Goal: Check status: Check status

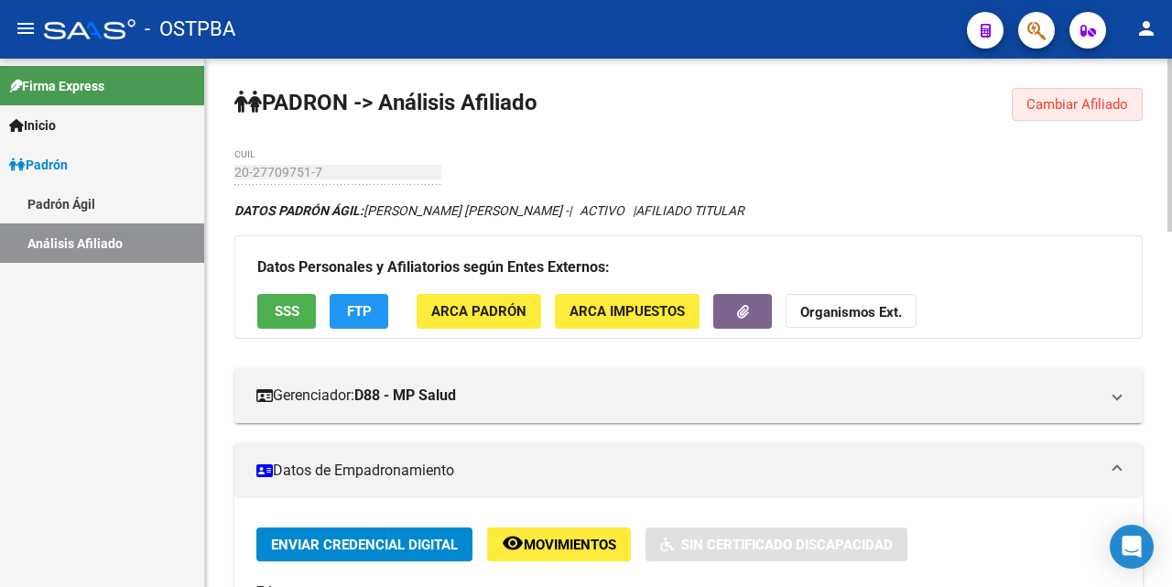
click at [1088, 105] on span "Cambiar Afiliado" at bounding box center [1077, 104] width 102 height 16
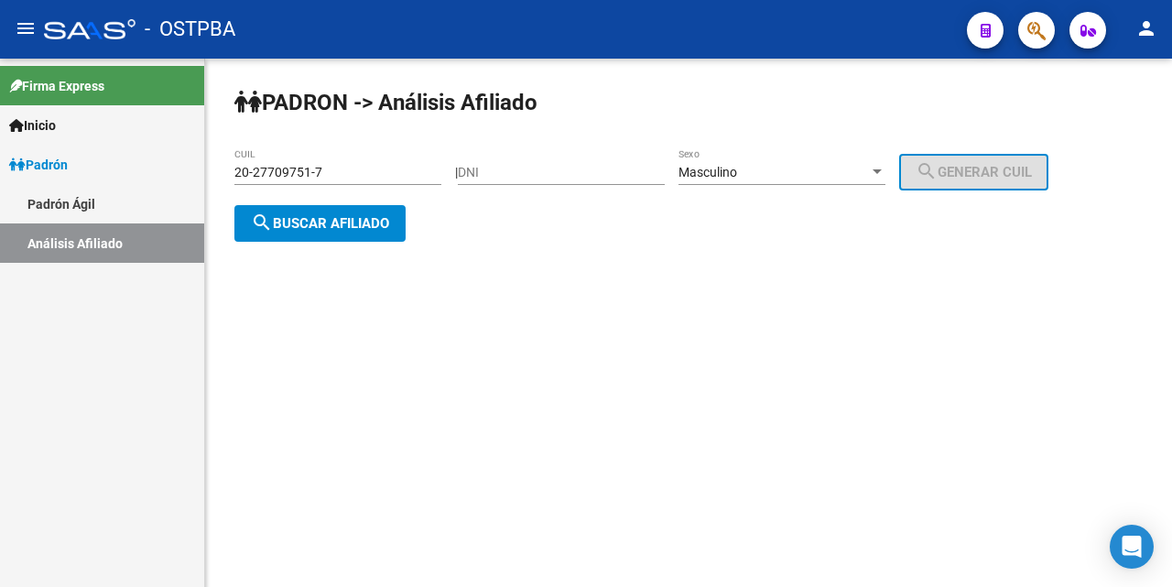
click at [395, 173] on input "20-27709751-7" at bounding box center [337, 173] width 207 height 16
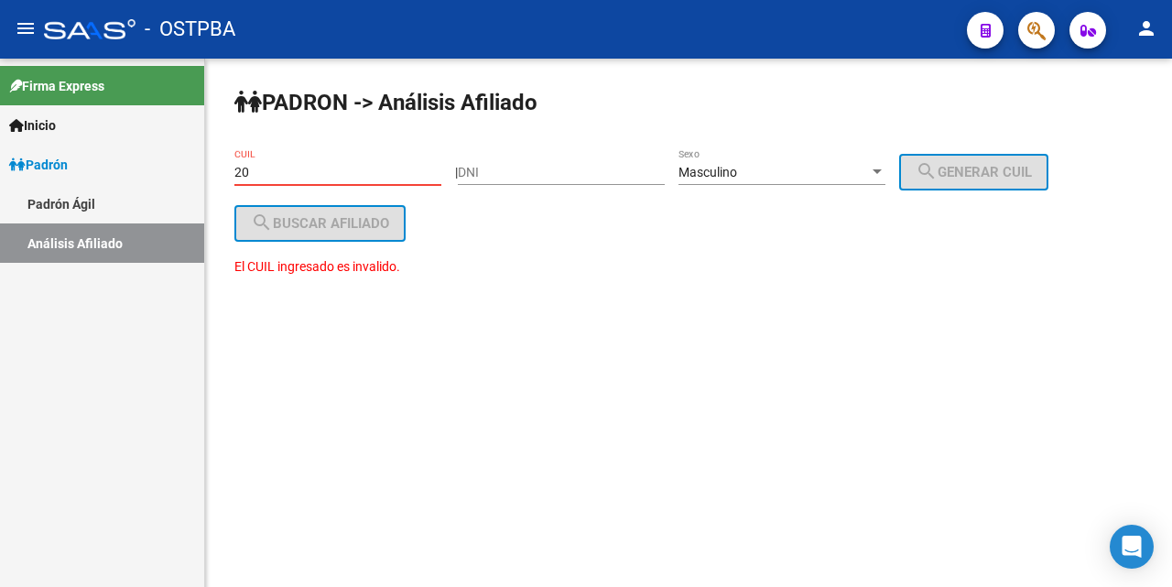
type input "2"
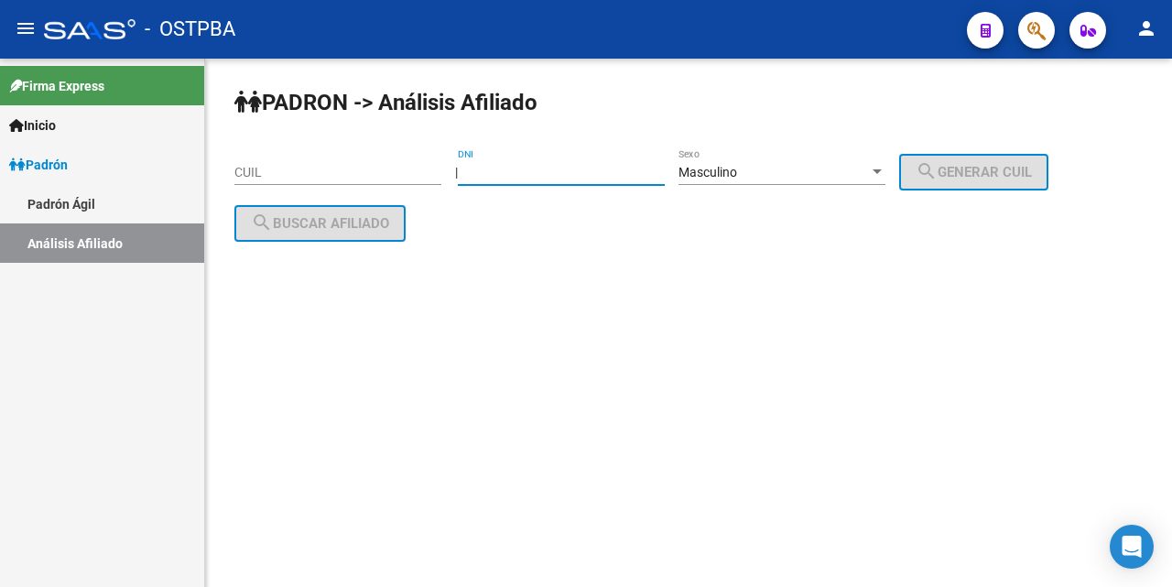
click at [490, 176] on input "DNI" at bounding box center [561, 173] width 207 height 16
type input "23141029"
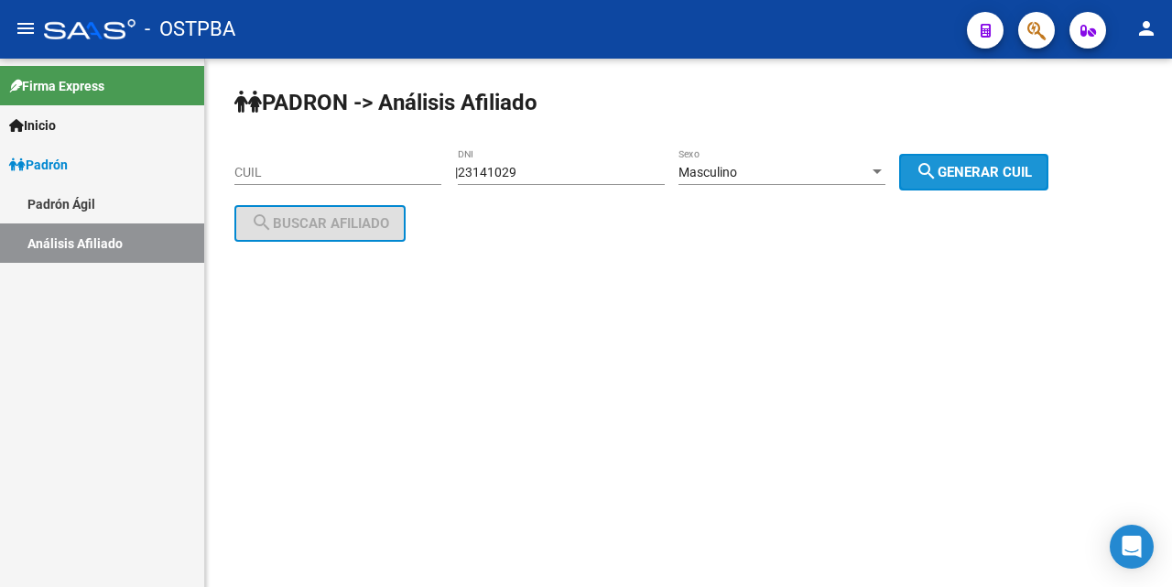
click at [969, 167] on span "search Generar CUIL" at bounding box center [973, 172] width 116 height 16
type input "20-23141029-6"
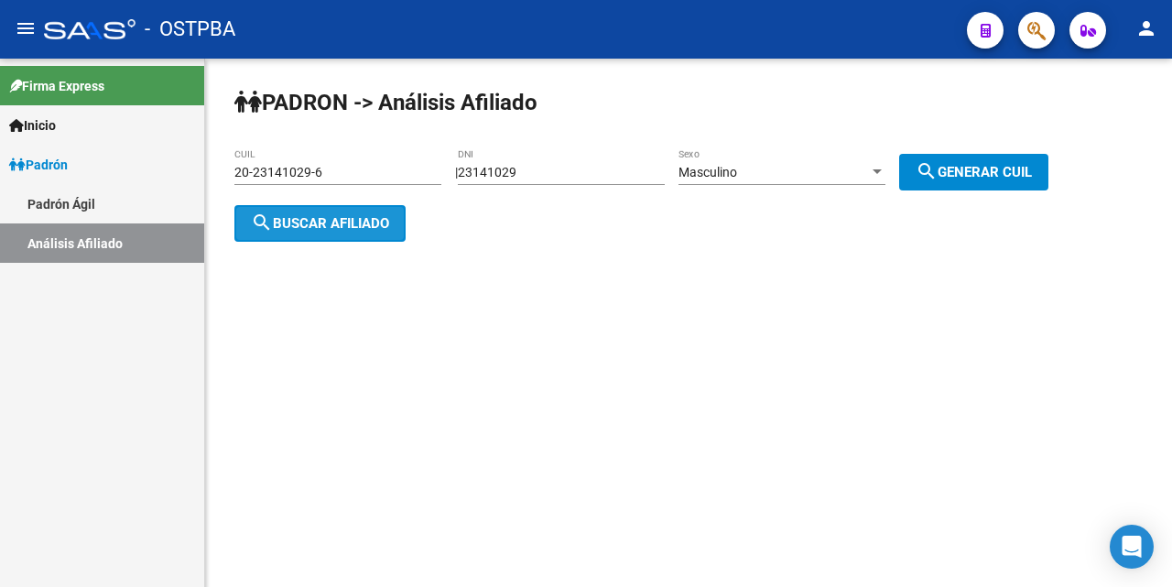
click at [353, 220] on span "search Buscar afiliado" at bounding box center [320, 223] width 138 height 16
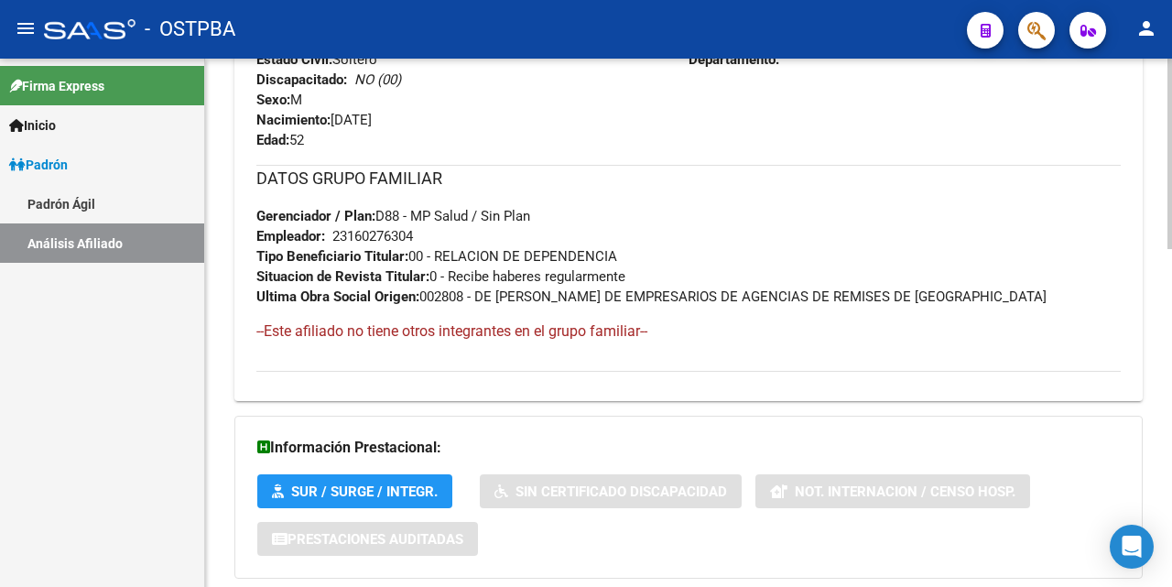
scroll to position [938, 0]
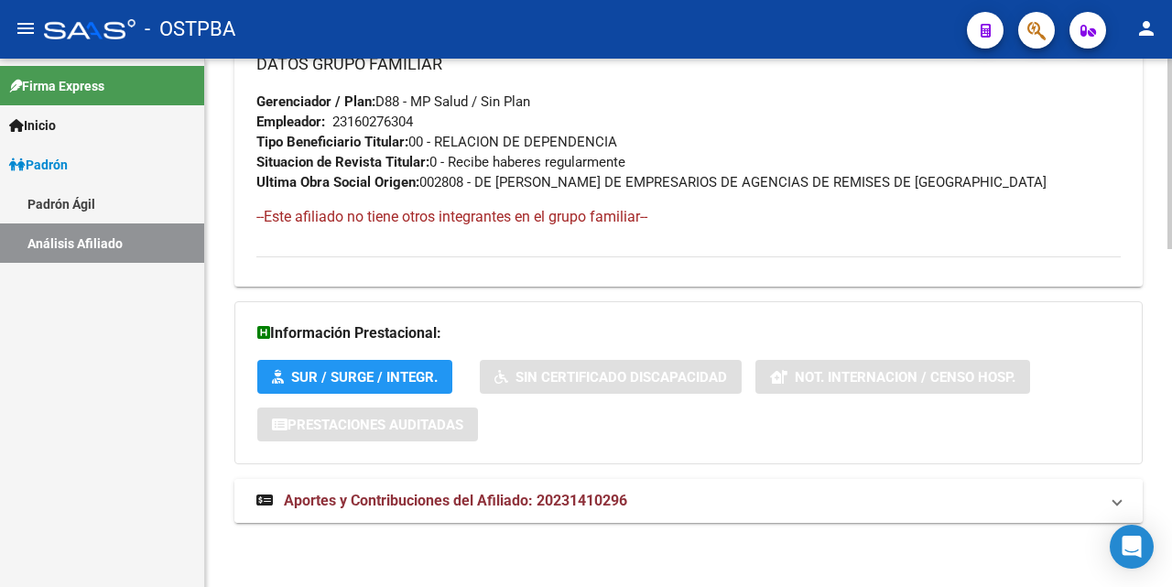
click at [525, 495] on span "Aportes y Contribuciones del Afiliado: 20231410296" at bounding box center [455, 500] width 343 height 17
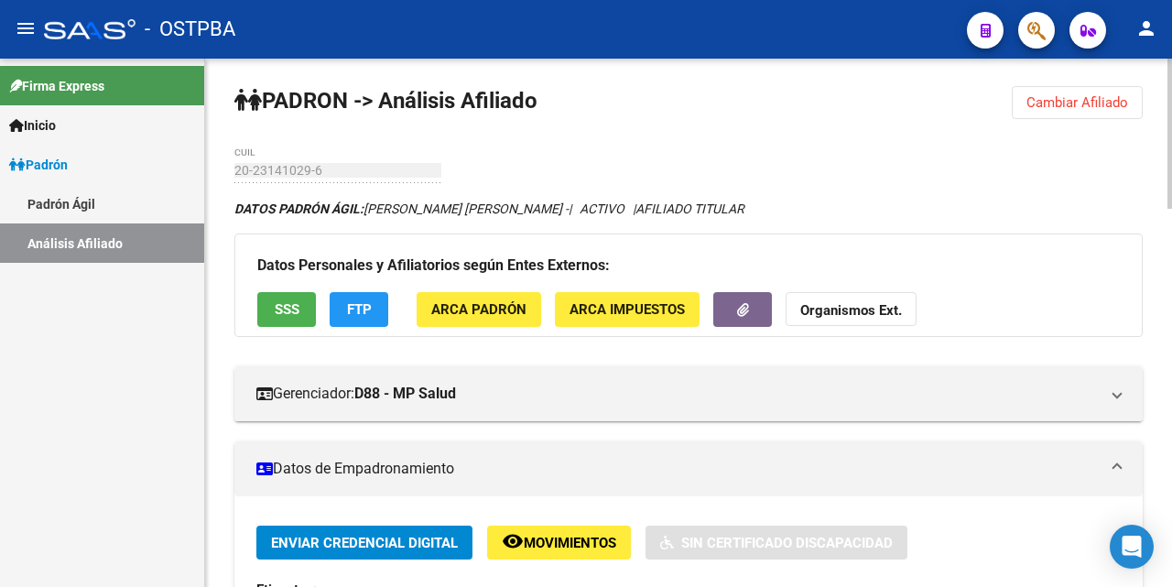
scroll to position [0, 0]
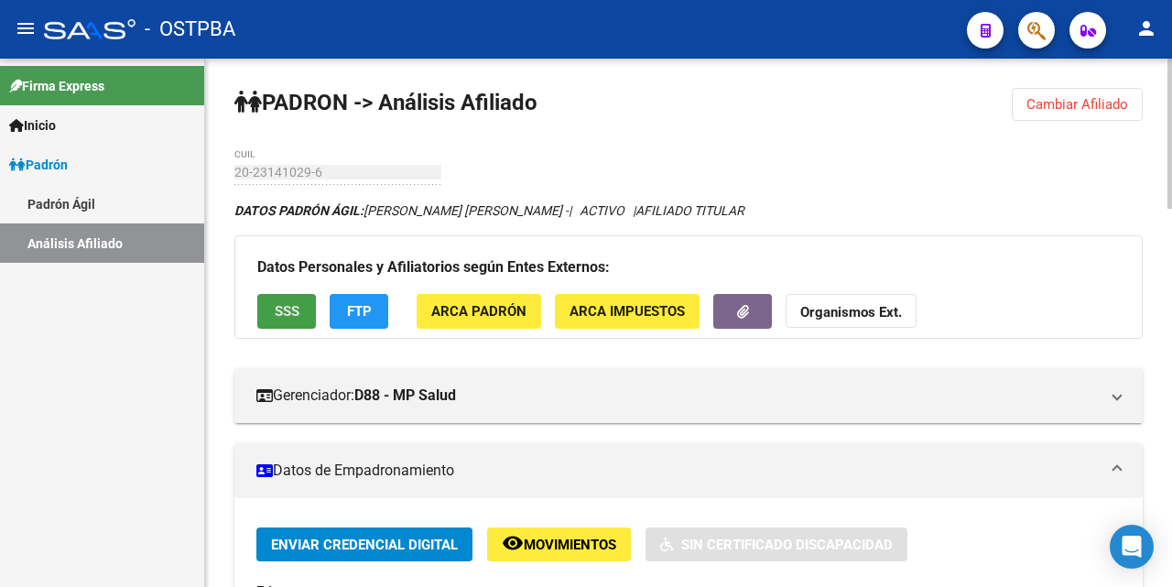
click at [275, 319] on span "SSS" at bounding box center [287, 312] width 25 height 16
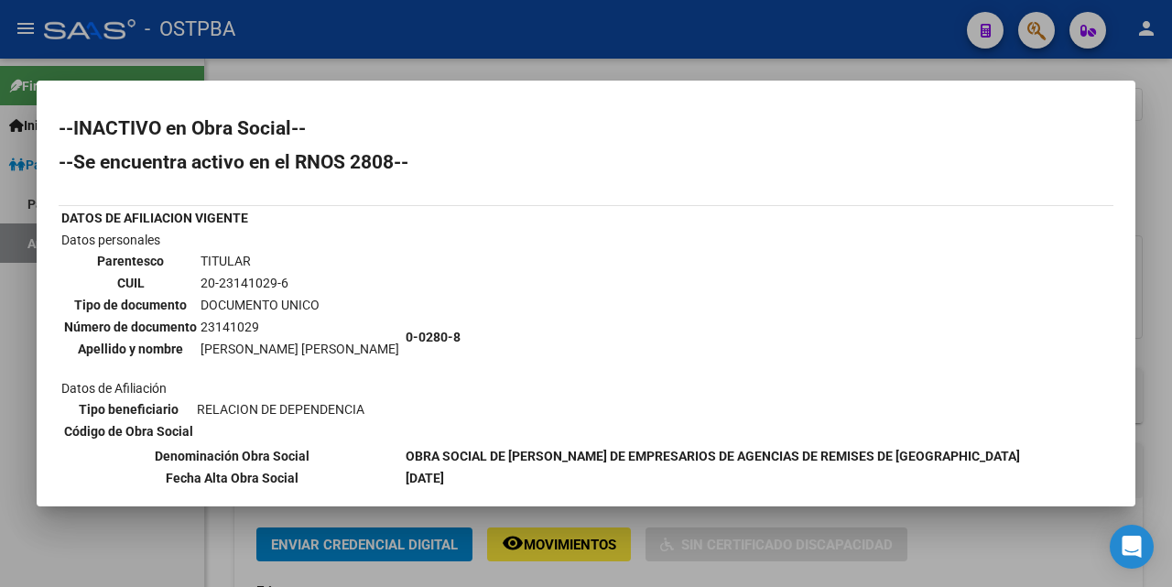
click at [617, 72] on div at bounding box center [586, 293] width 1172 height 587
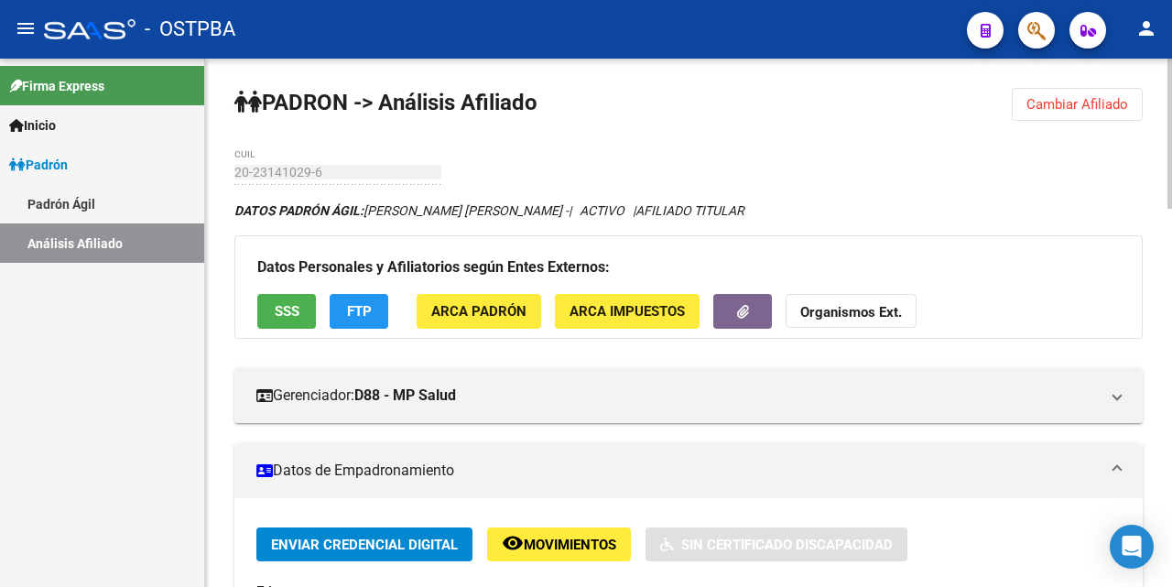
click at [345, 305] on button "FTP" at bounding box center [359, 311] width 59 height 34
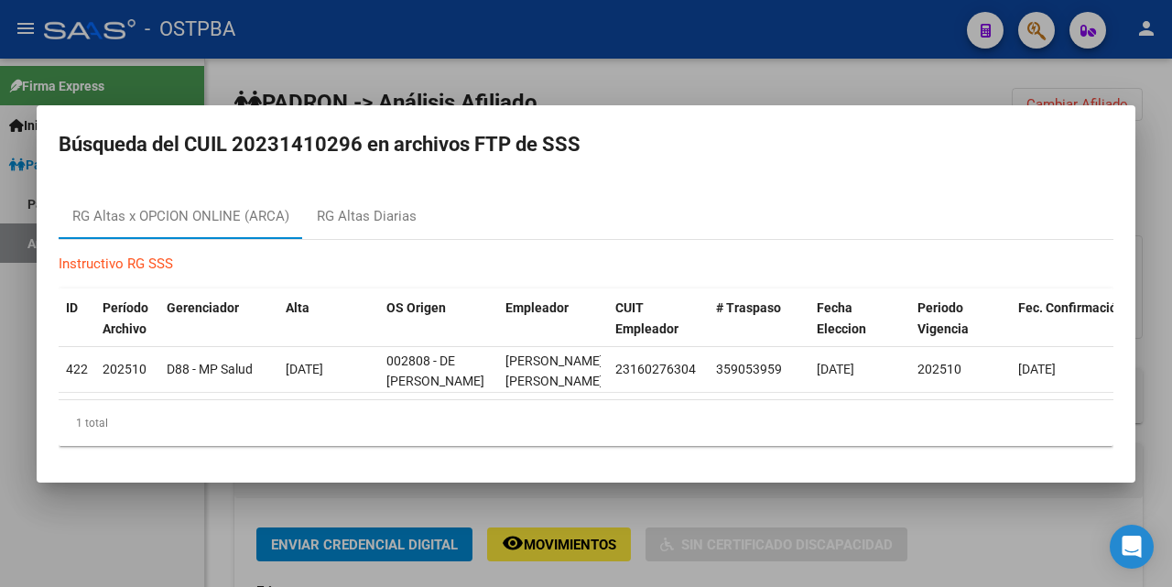
click at [724, 84] on div at bounding box center [586, 293] width 1172 height 587
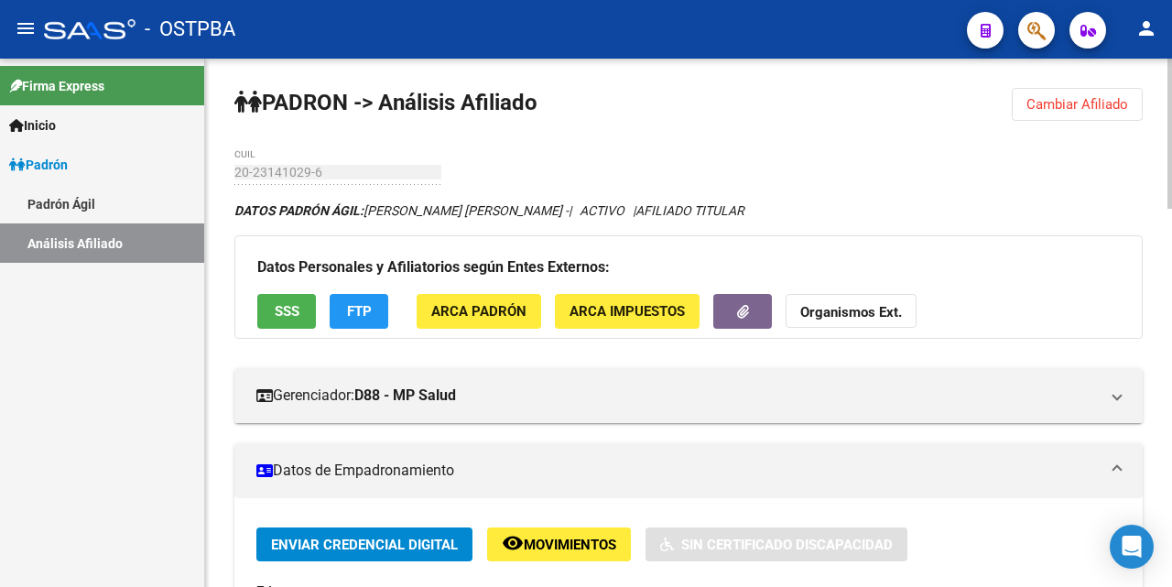
click at [345, 307] on button "FTP" at bounding box center [359, 311] width 59 height 34
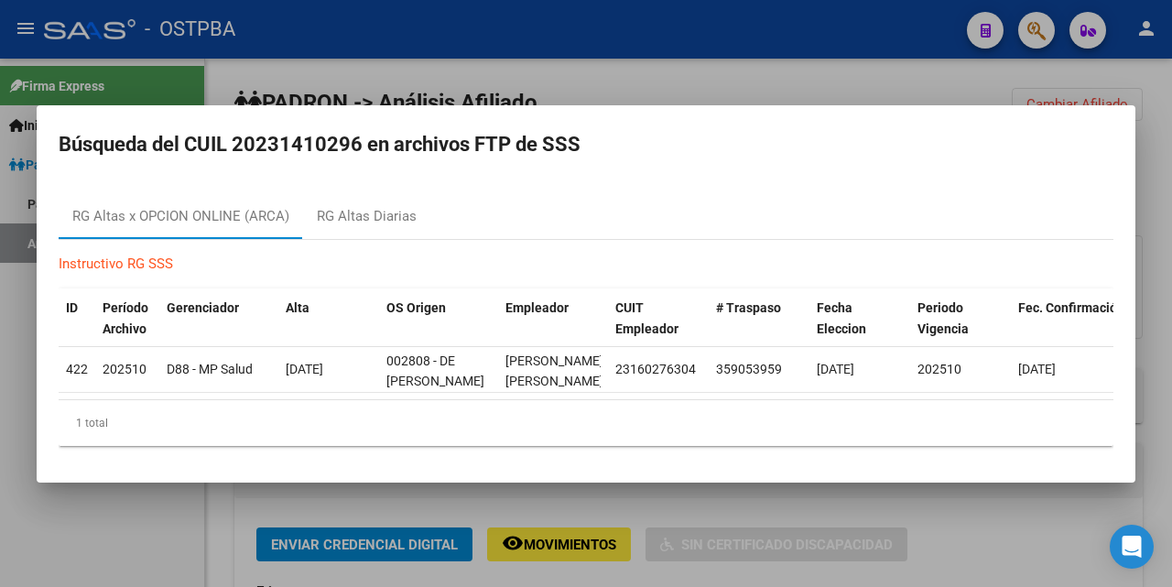
click at [694, 80] on div at bounding box center [586, 293] width 1172 height 587
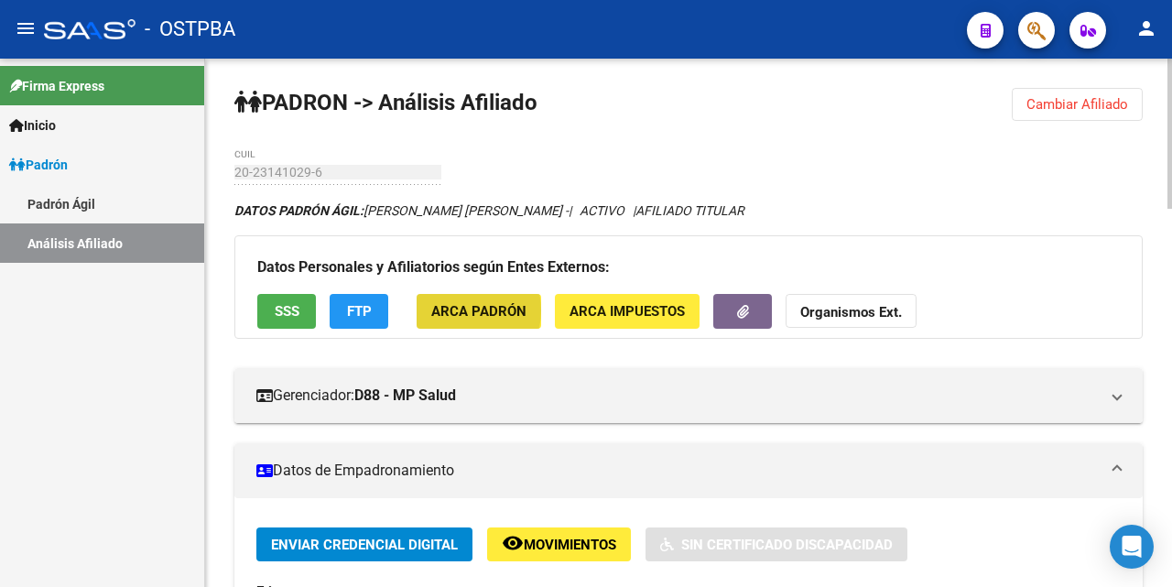
click at [451, 312] on span "ARCA Padrón" at bounding box center [478, 312] width 95 height 16
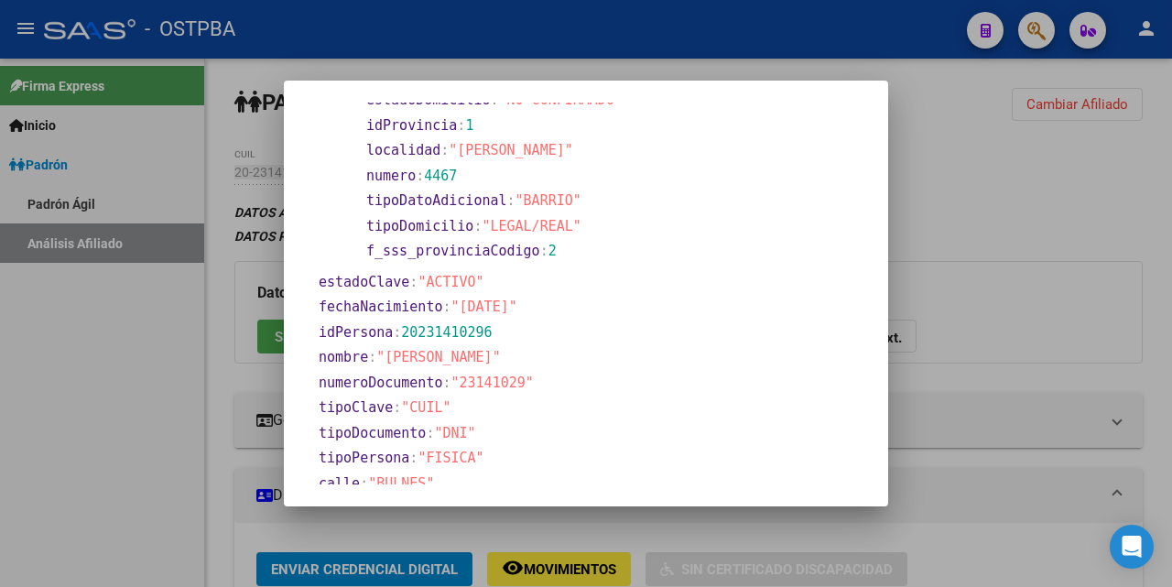
scroll to position [176, 0]
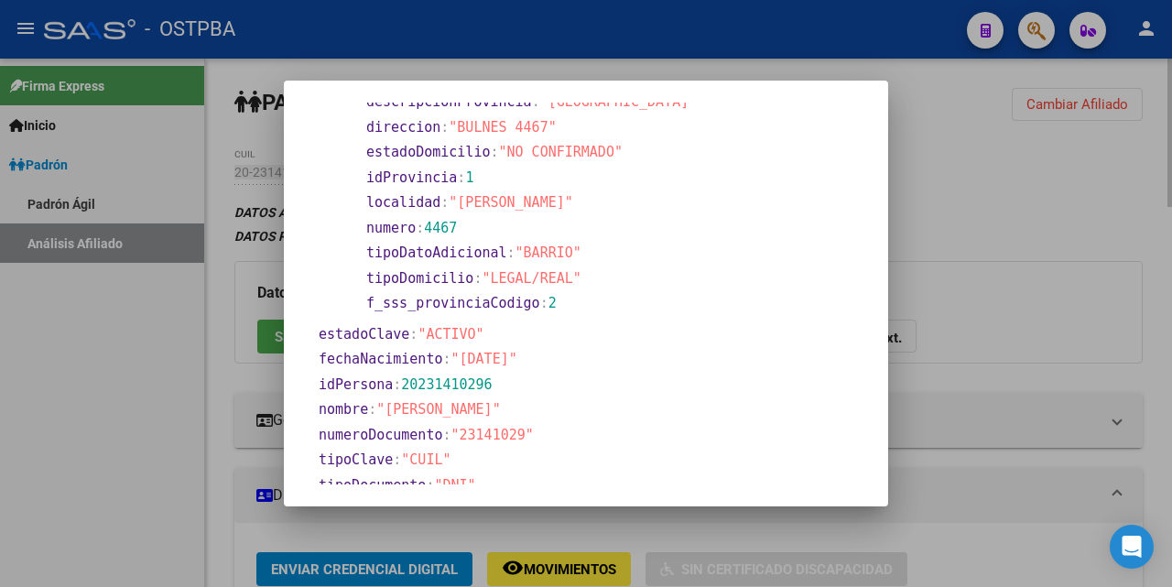
drag, startPoint x: 669, startPoint y: 73, endPoint x: 786, endPoint y: 115, distance: 124.5
click at [672, 73] on div at bounding box center [586, 293] width 1172 height 587
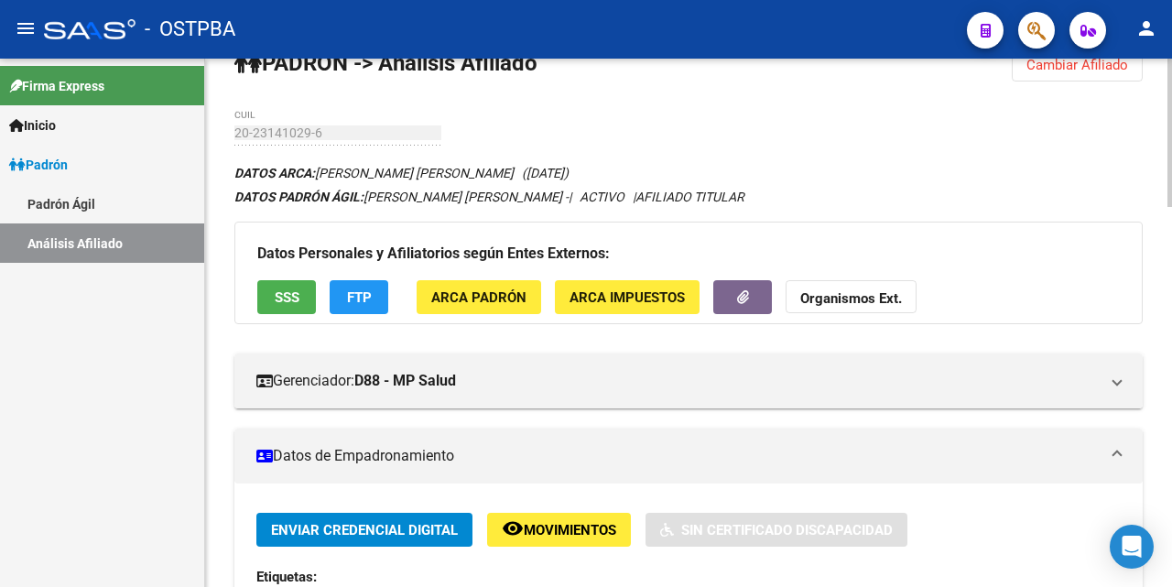
scroll to position [0, 0]
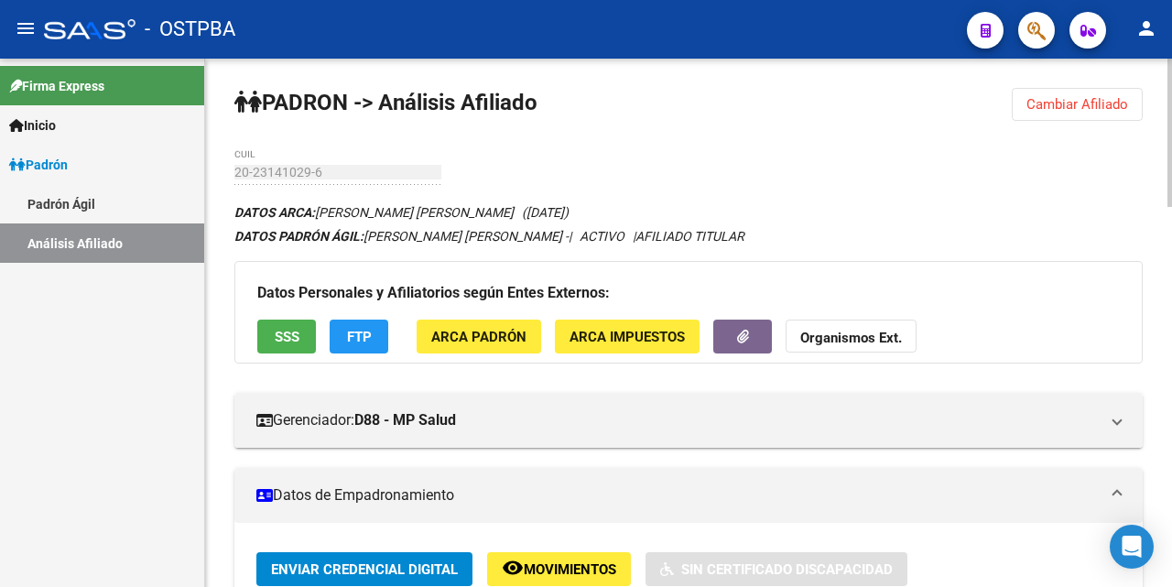
click at [1076, 99] on span "Cambiar Afiliado" at bounding box center [1077, 104] width 102 height 16
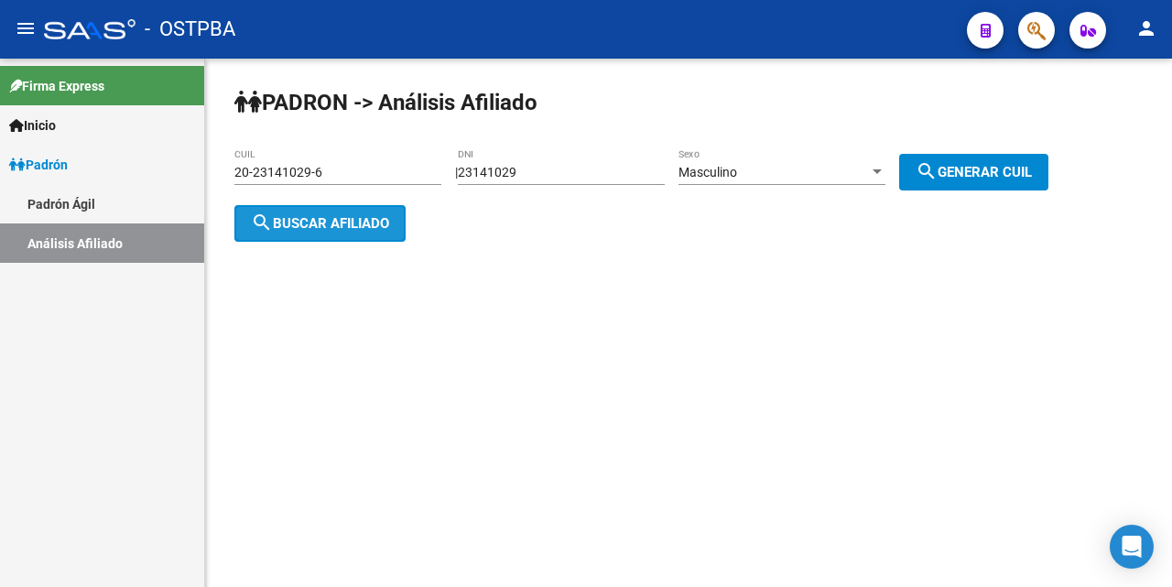
click at [273, 231] on button "search Buscar afiliado" at bounding box center [319, 223] width 171 height 37
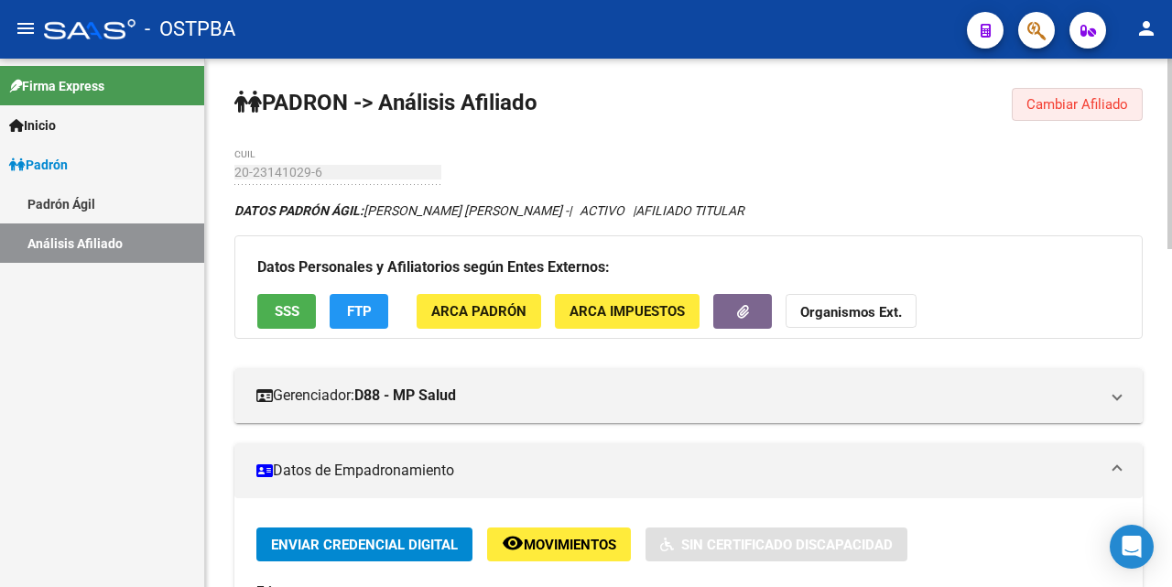
click at [1099, 109] on span "Cambiar Afiliado" at bounding box center [1077, 104] width 102 height 16
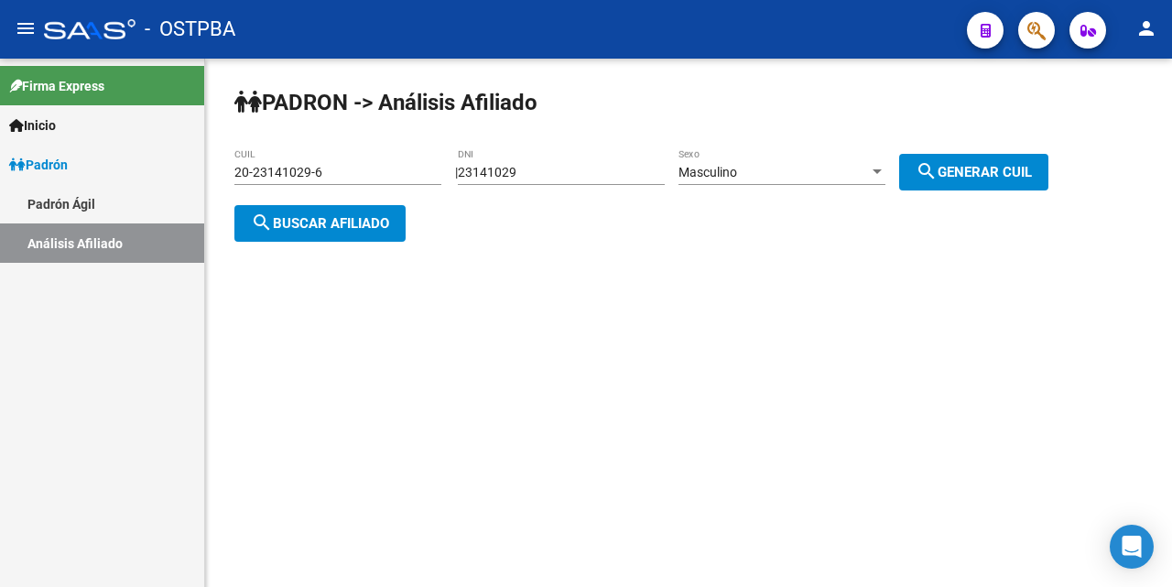
click at [588, 161] on div "23141029 DNI" at bounding box center [561, 166] width 207 height 37
type input "2"
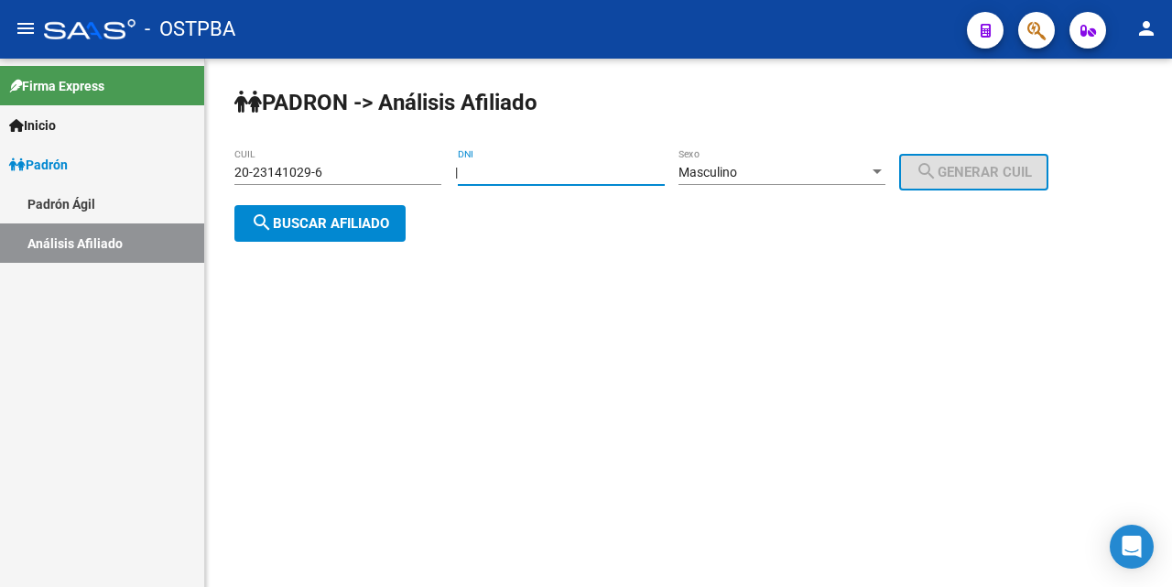
click at [364, 158] on div "20-23141029-6 CUIL" at bounding box center [337, 166] width 207 height 37
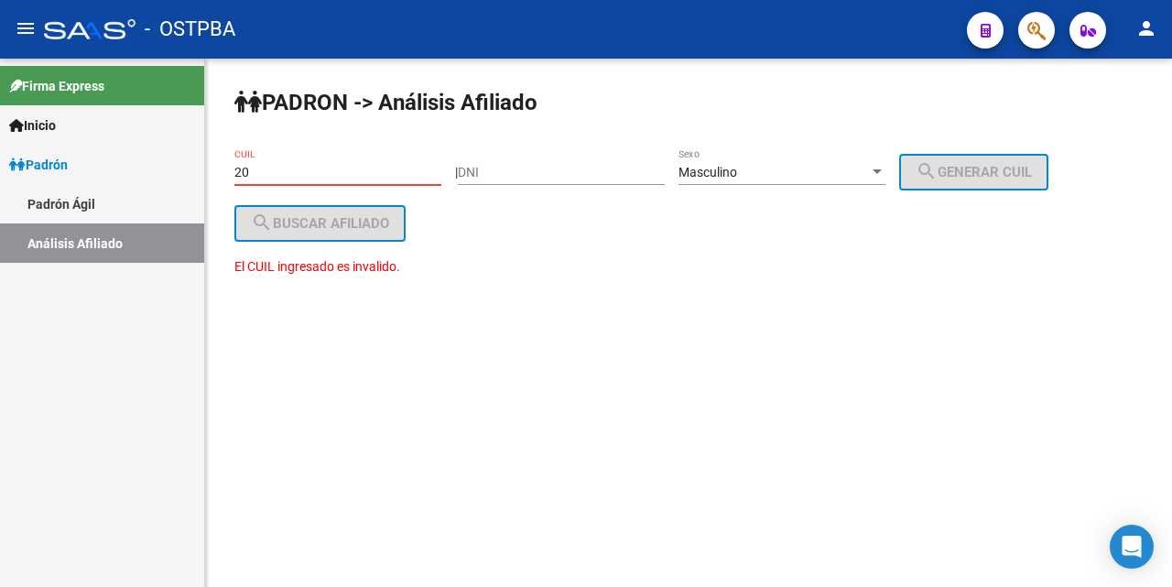
type input "2"
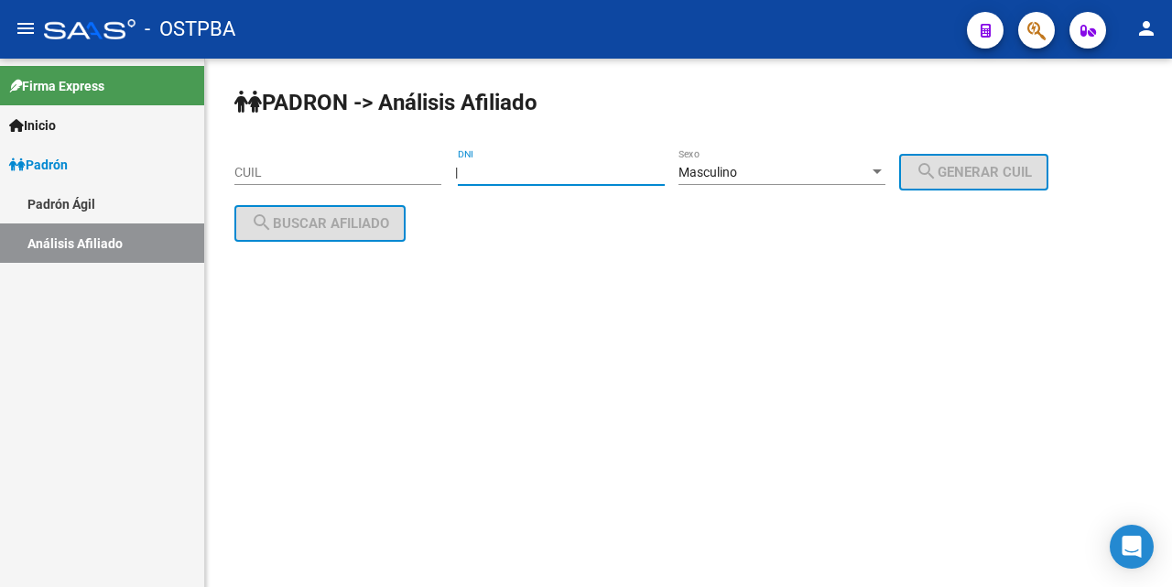
drag, startPoint x: 490, startPoint y: 178, endPoint x: 511, endPoint y: 110, distance: 70.9
click at [492, 177] on input "DNI" at bounding box center [561, 173] width 207 height 16
type input "3632553"
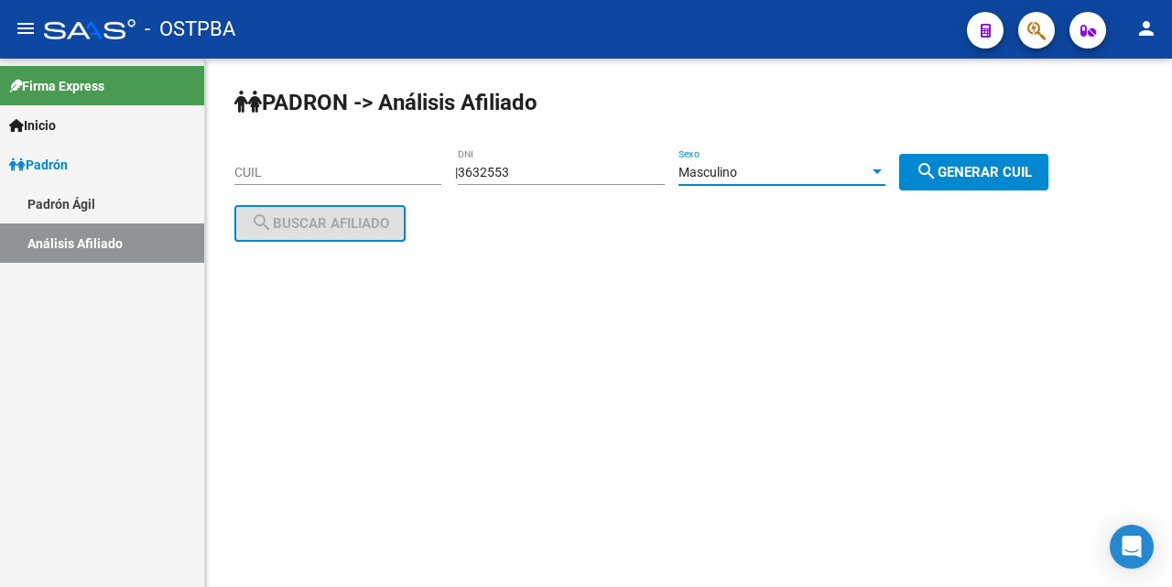
click at [885, 168] on div at bounding box center [877, 172] width 16 height 15
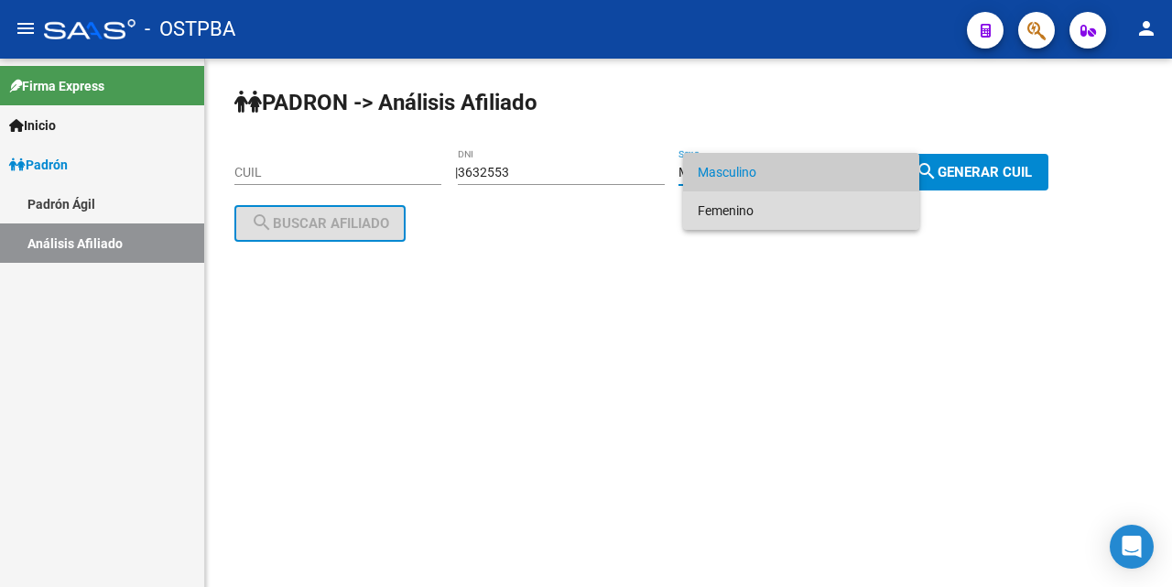
drag, startPoint x: 768, startPoint y: 218, endPoint x: 755, endPoint y: 211, distance: 14.8
click at [766, 219] on span "Femenino" at bounding box center [801, 210] width 207 height 38
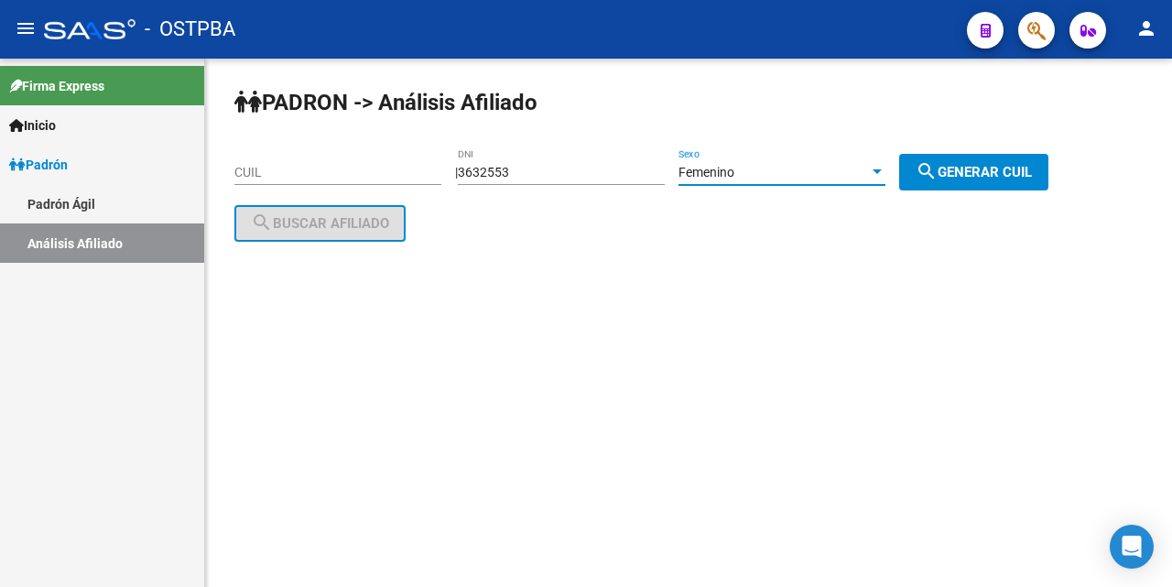
drag, startPoint x: 1005, startPoint y: 168, endPoint x: 988, endPoint y: 173, distance: 18.2
click at [1000, 173] on span "search Generar CUIL" at bounding box center [973, 172] width 116 height 16
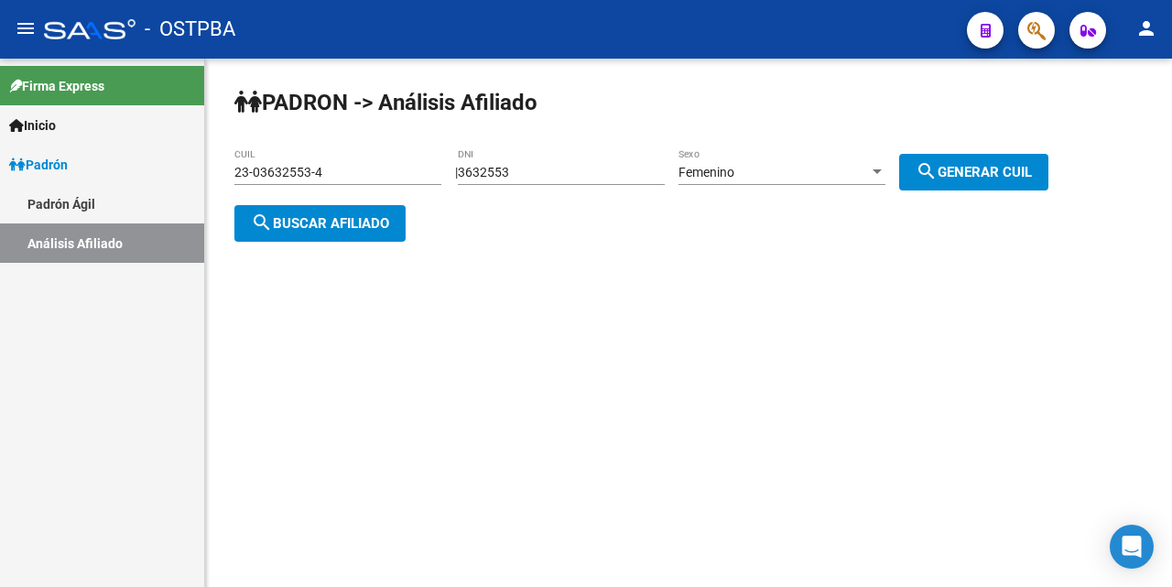
click at [322, 219] on span "search Buscar afiliado" at bounding box center [320, 223] width 138 height 16
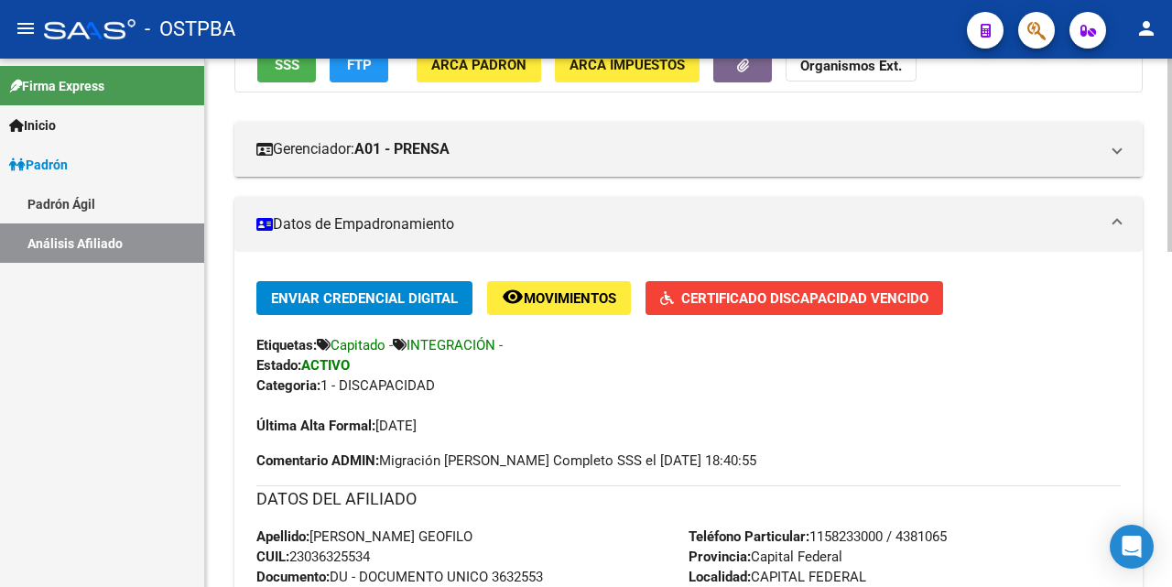
scroll to position [366, 0]
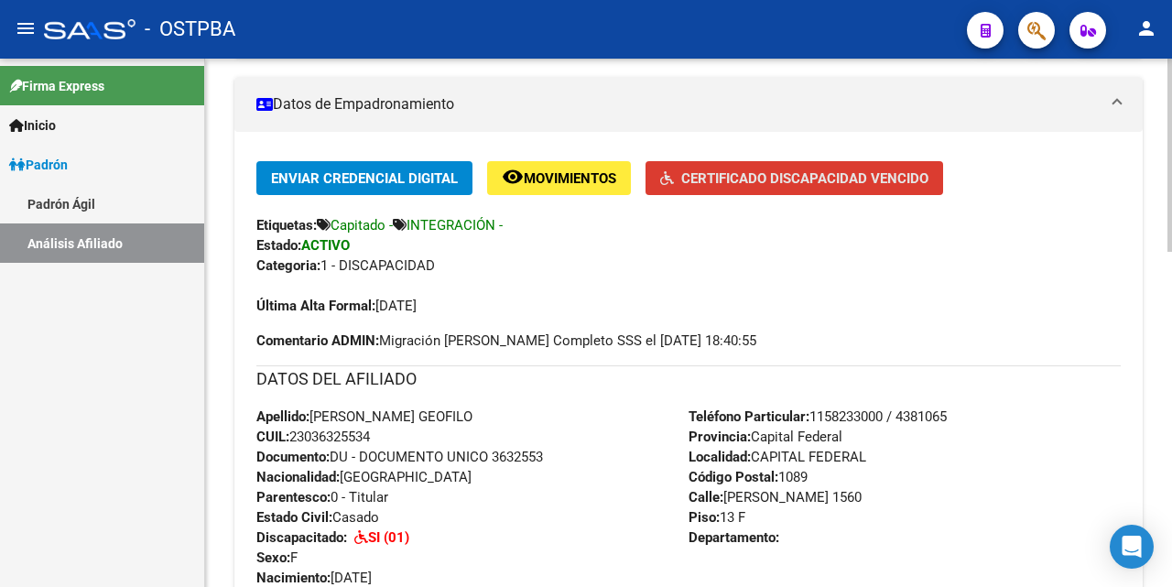
click at [845, 178] on span "Certificado Discapacidad Vencido" at bounding box center [804, 178] width 247 height 16
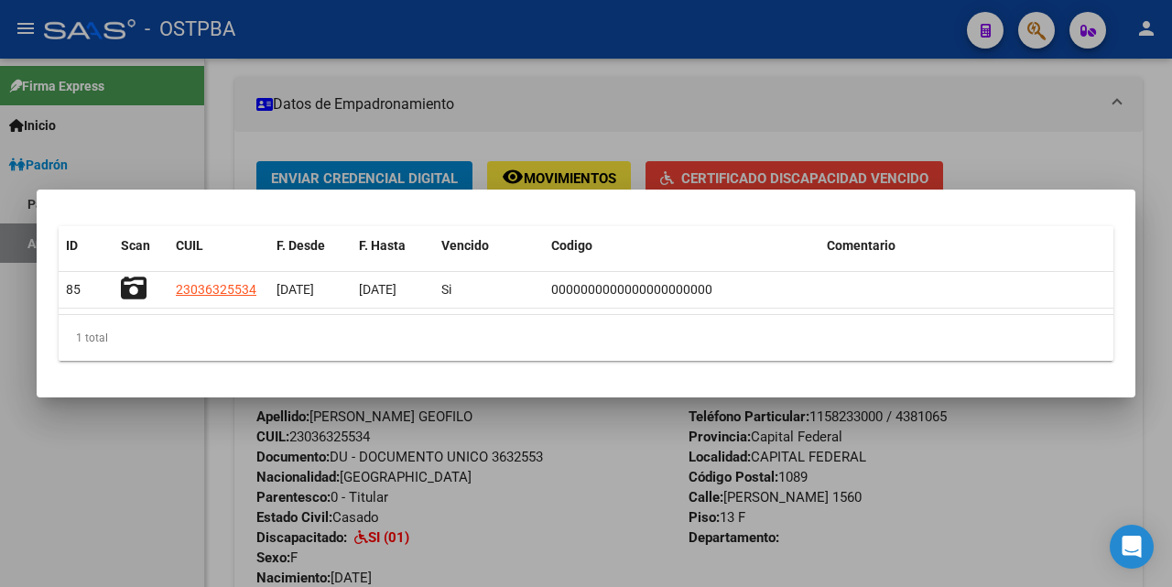
click at [843, 81] on div at bounding box center [586, 293] width 1172 height 587
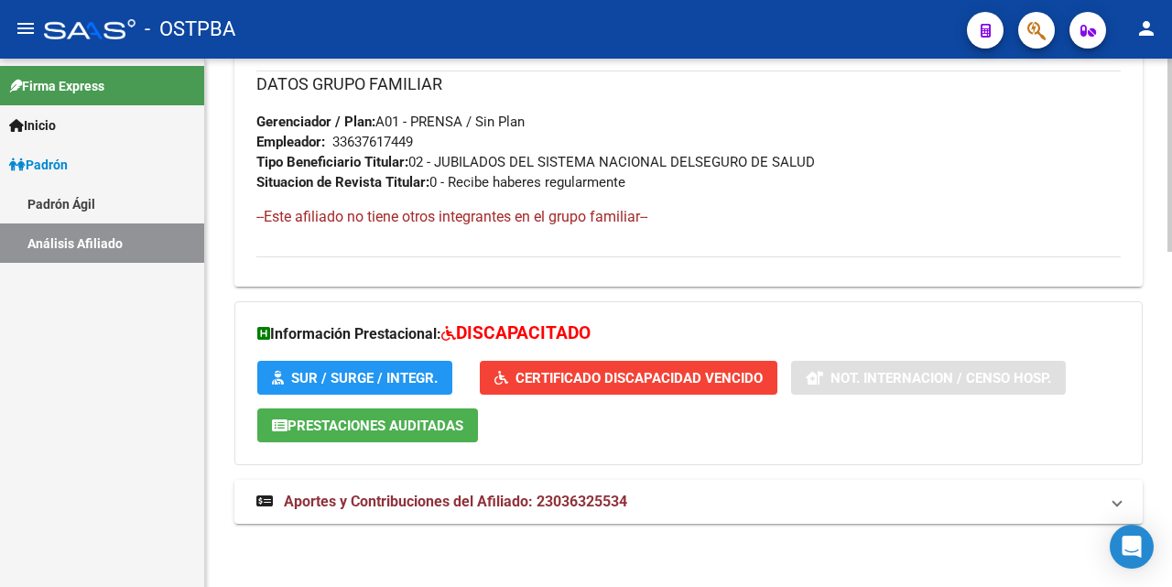
scroll to position [919, 0]
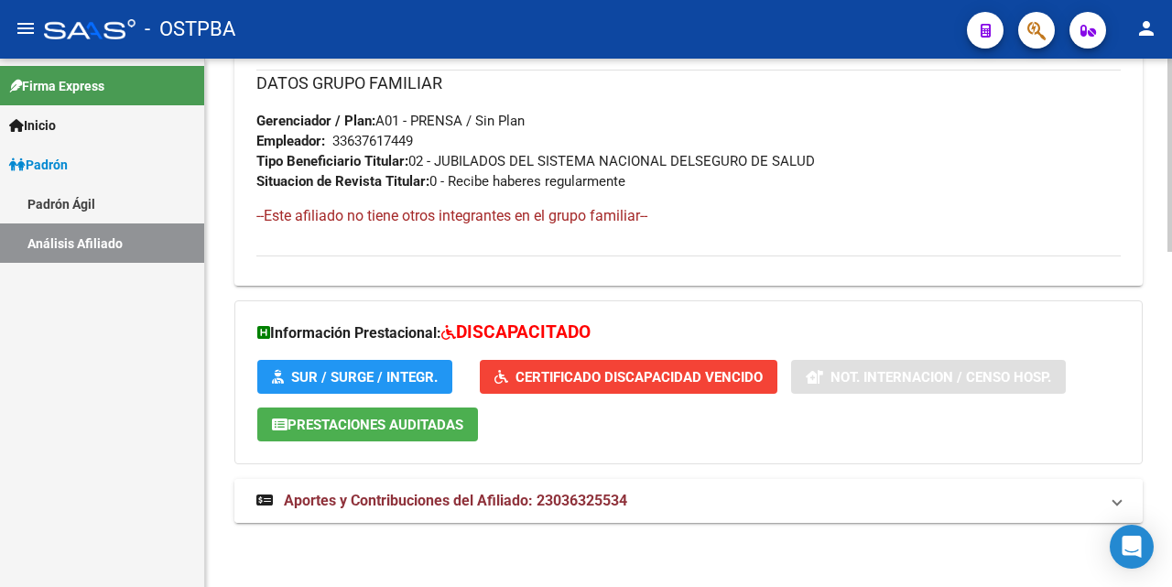
click at [507, 504] on span "Aportes y Contribuciones del Afiliado: 23036325534" at bounding box center [455, 500] width 343 height 17
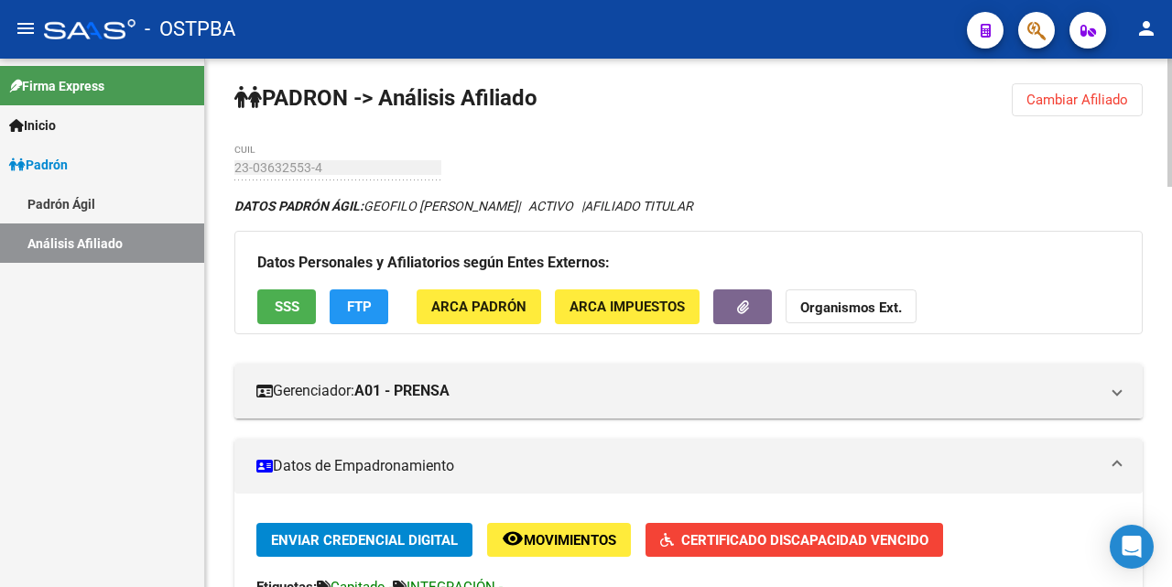
scroll to position [0, 0]
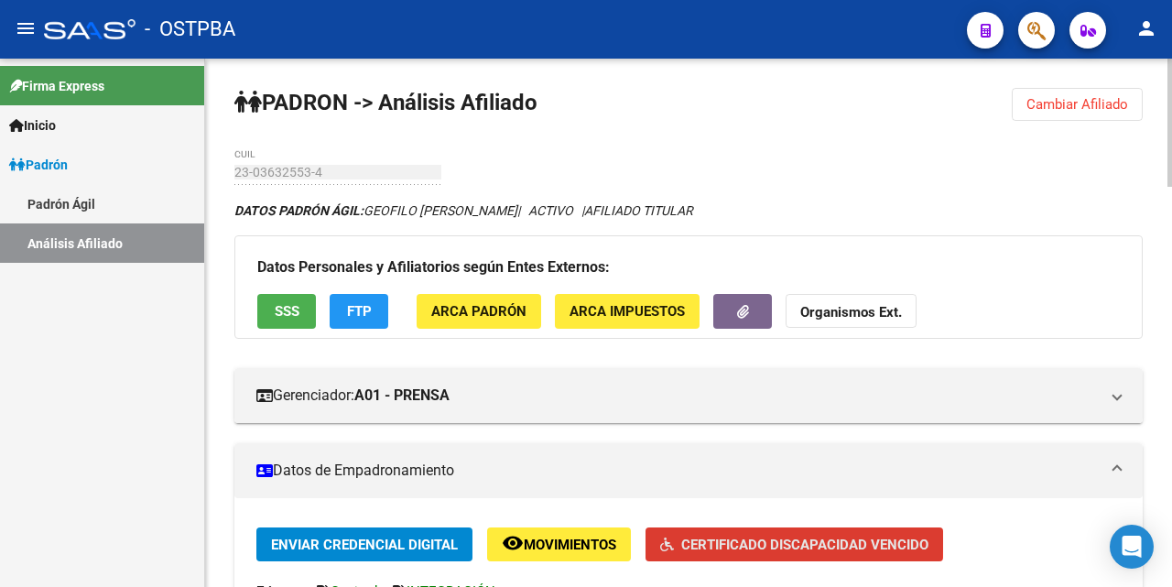
click at [754, 540] on span "Certificado Discapacidad Vencido" at bounding box center [804, 544] width 247 height 16
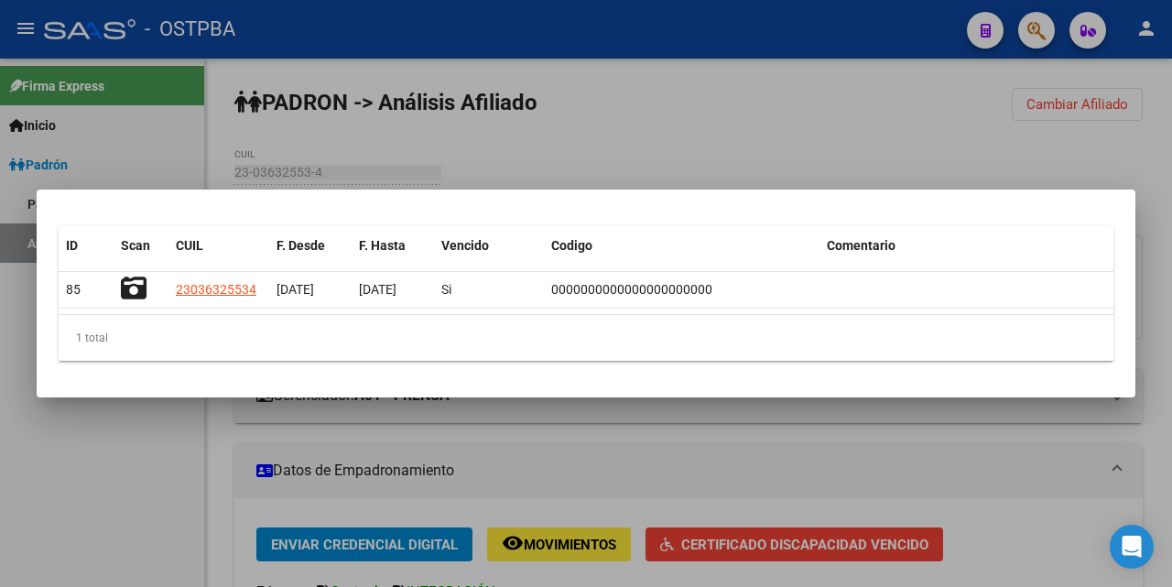
click at [735, 146] on div at bounding box center [586, 293] width 1172 height 587
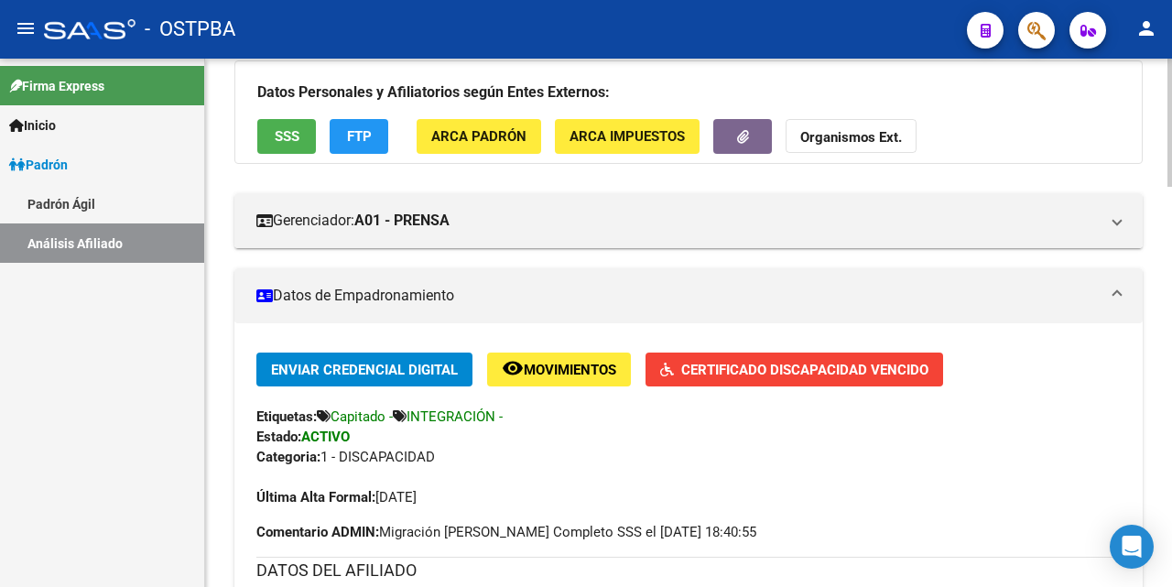
scroll to position [183, 0]
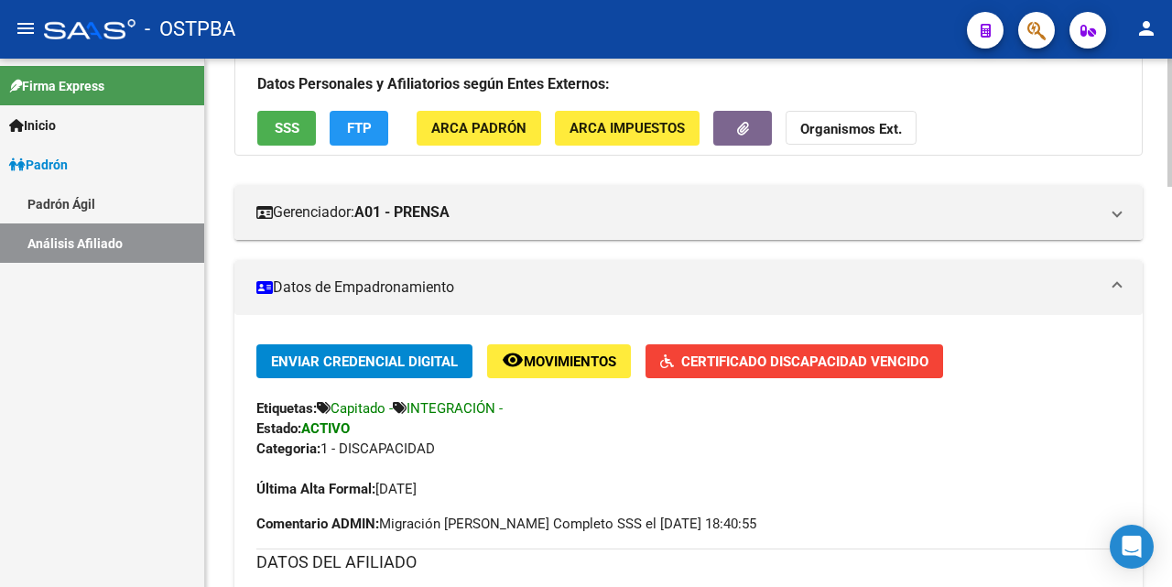
click at [747, 365] on span "Certificado Discapacidad Vencido" at bounding box center [804, 361] width 247 height 16
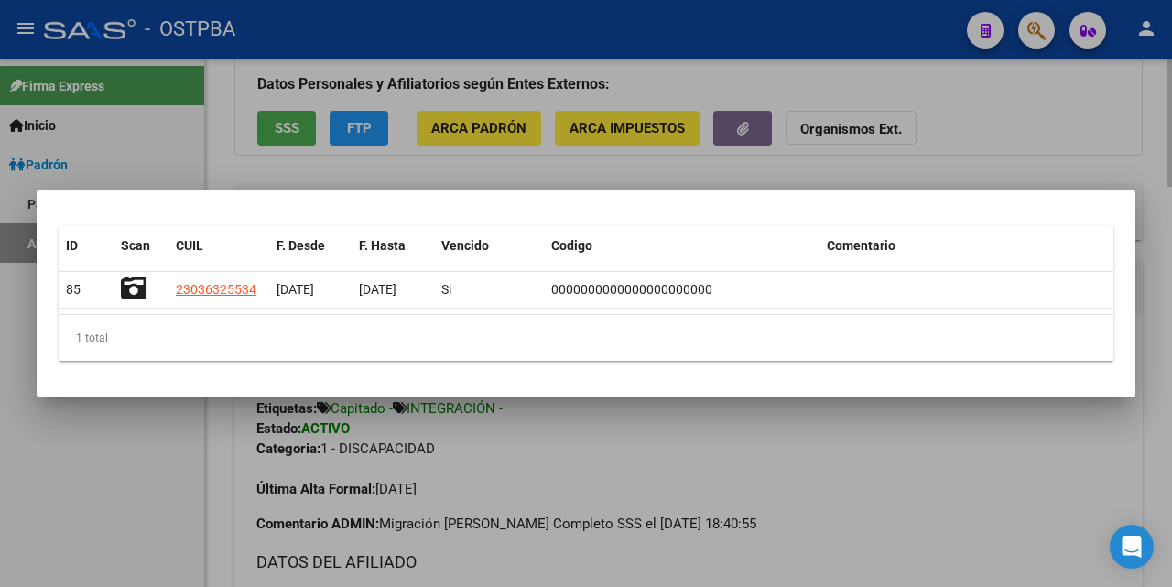
click at [887, 170] on div at bounding box center [586, 293] width 1172 height 587
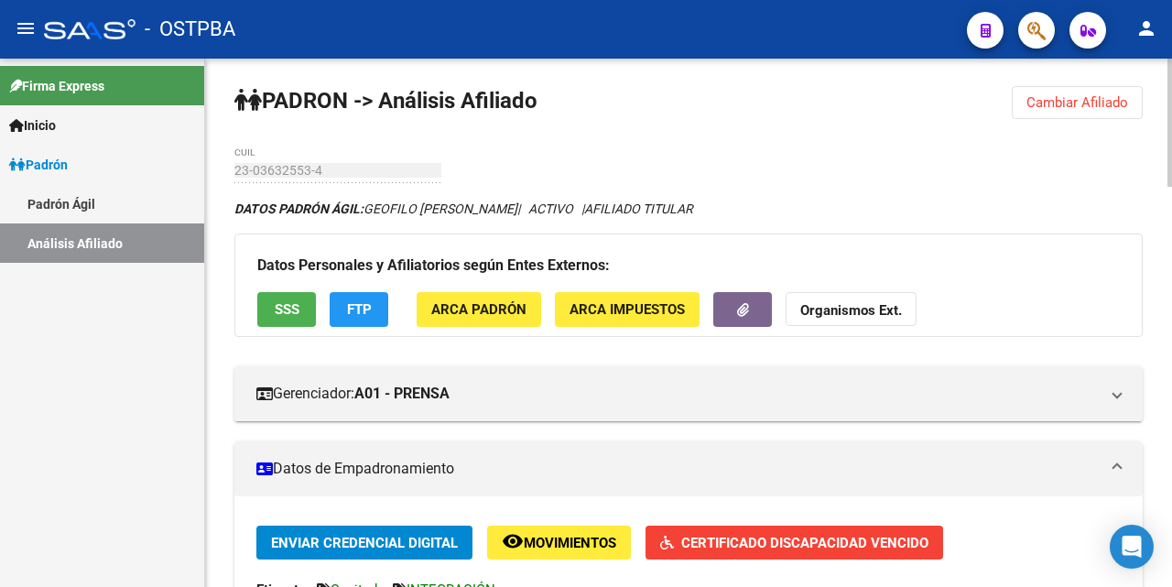
scroll to position [0, 0]
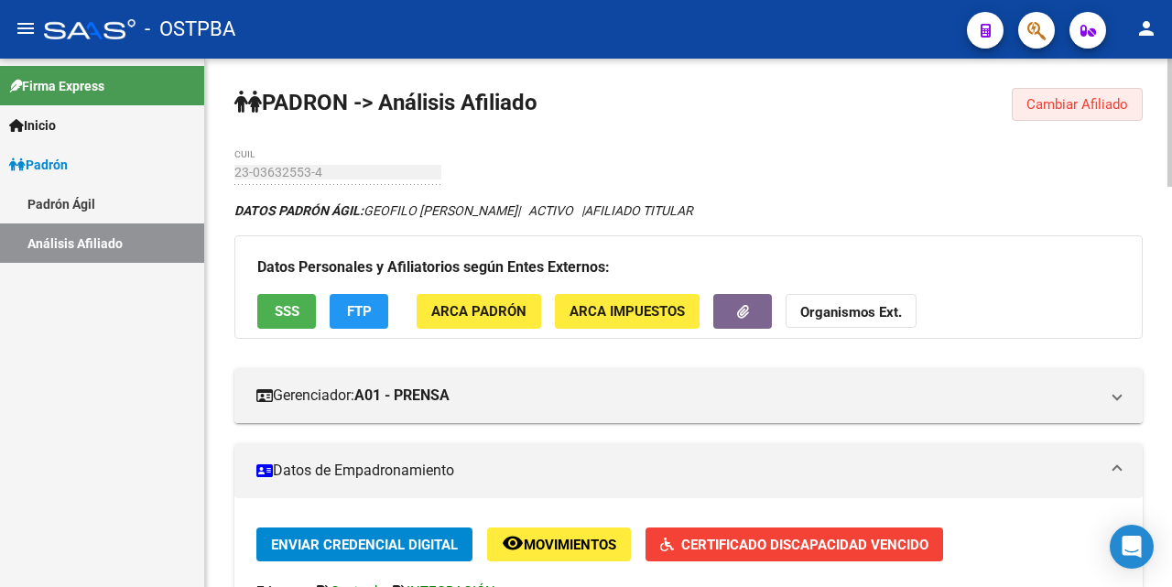
click at [1109, 101] on span "Cambiar Afiliado" at bounding box center [1077, 104] width 102 height 16
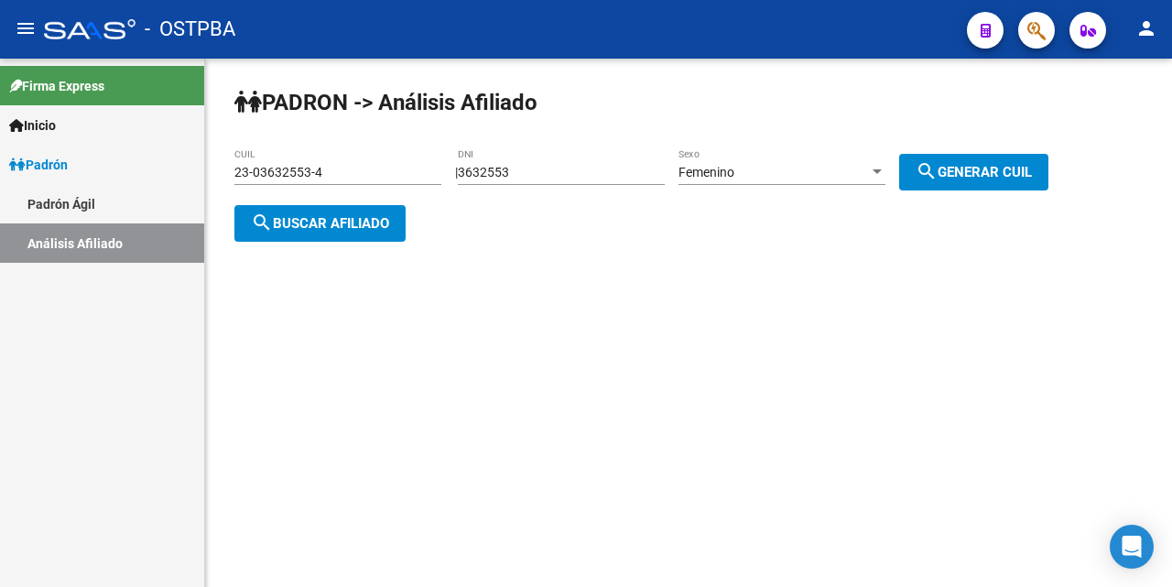
click at [388, 170] on input "23-03632553-4" at bounding box center [337, 173] width 207 height 16
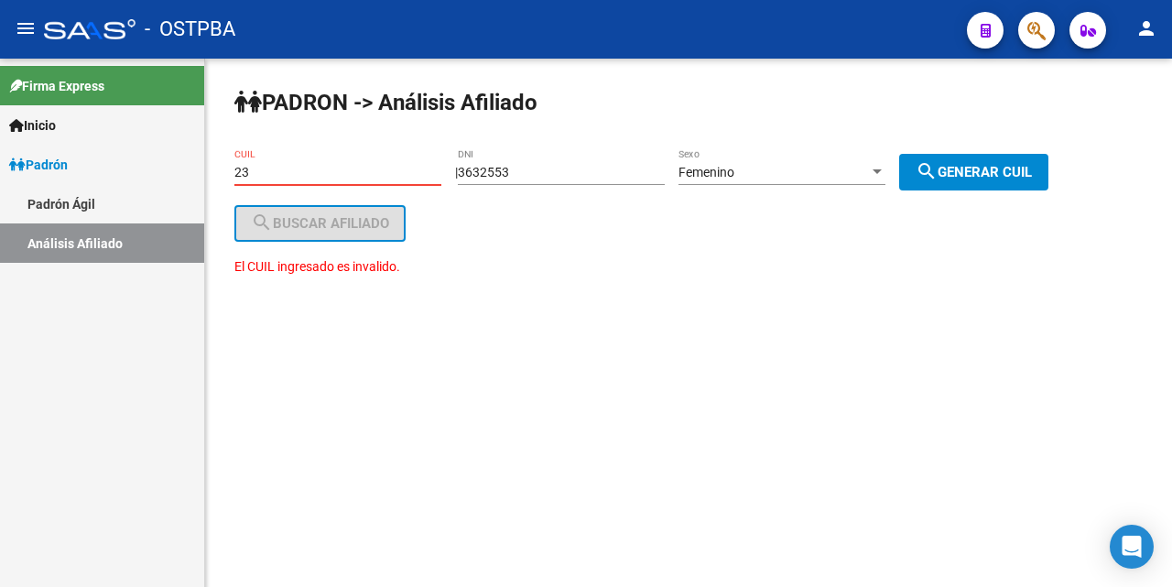
type input "2"
drag, startPoint x: 594, startPoint y: 186, endPoint x: 613, endPoint y: 168, distance: 25.9
click at [594, 183] on div "3632553 DNI" at bounding box center [561, 174] width 207 height 52
drag, startPoint x: 613, startPoint y: 166, endPoint x: 604, endPoint y: 173, distance: 11.7
click at [610, 168] on input "3632553" at bounding box center [561, 173] width 207 height 16
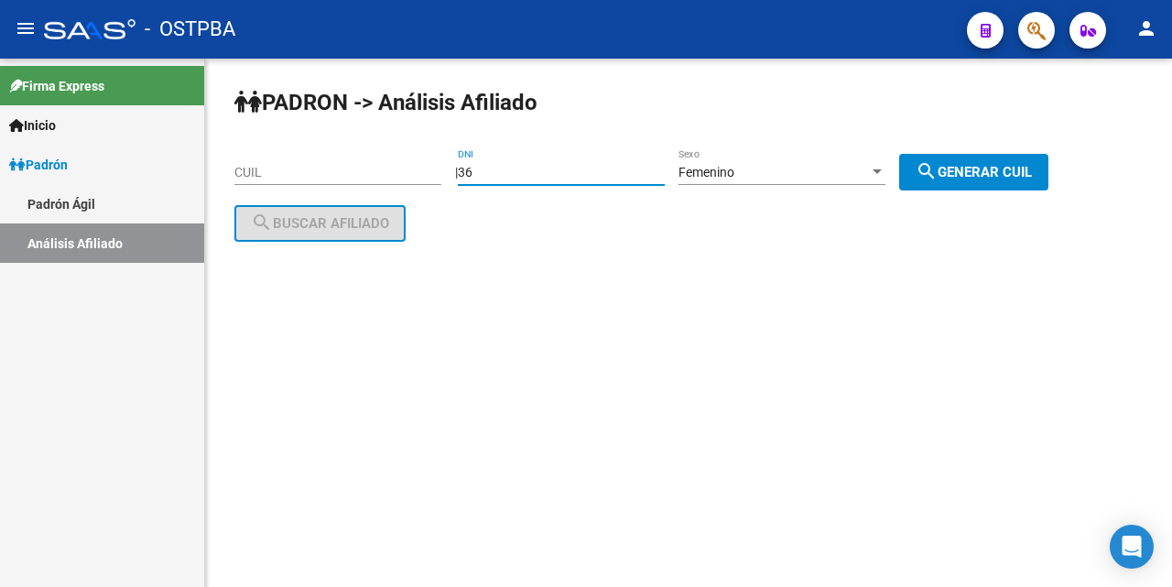
type input "3"
type input "23838148"
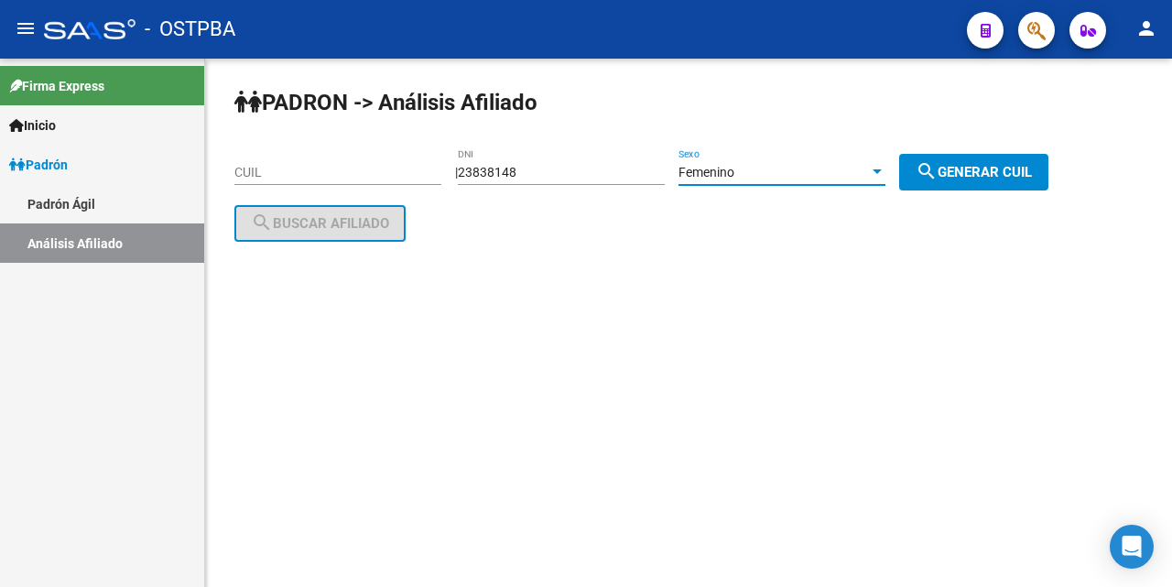
click at [885, 175] on div at bounding box center [877, 172] width 16 height 15
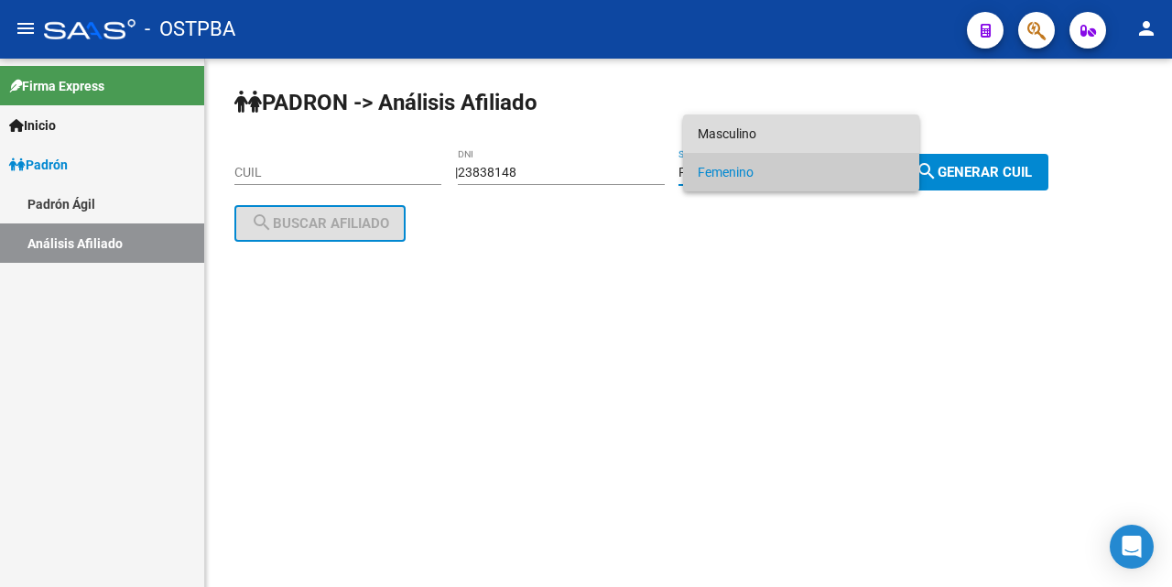
click at [791, 124] on span "Masculino" at bounding box center [801, 133] width 207 height 38
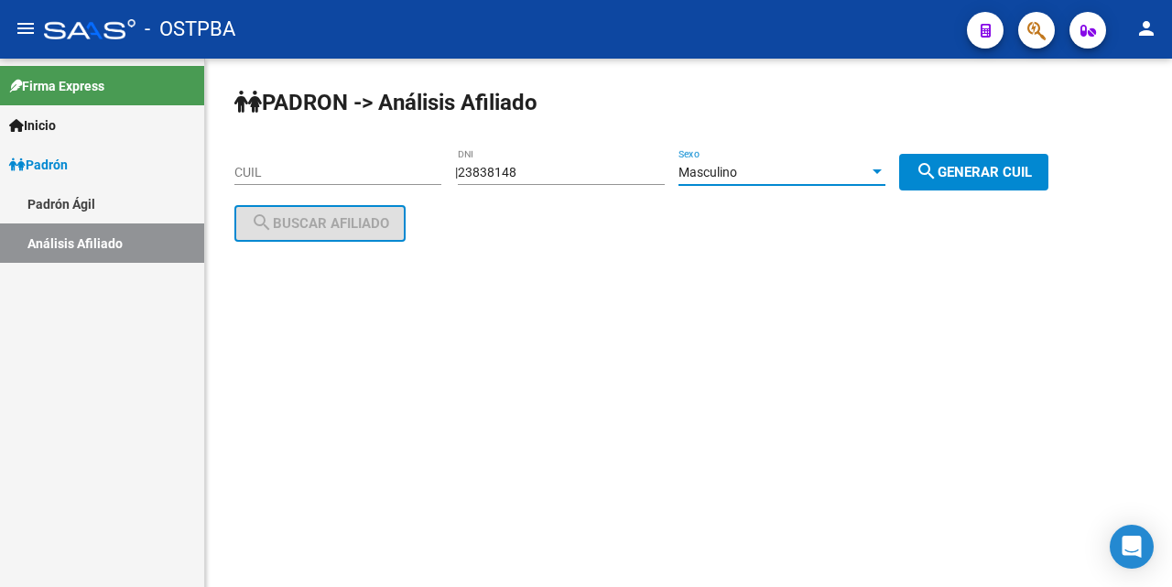
click at [975, 170] on span "search Generar CUIL" at bounding box center [973, 172] width 116 height 16
type input "20-23838148-8"
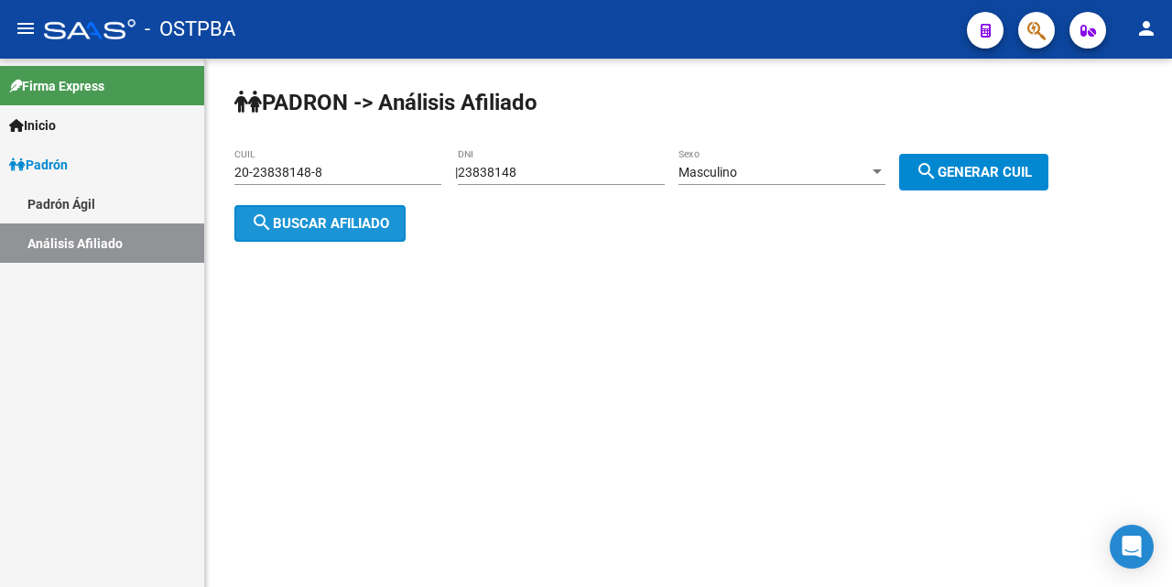
click at [329, 226] on span "search Buscar afiliado" at bounding box center [320, 223] width 138 height 16
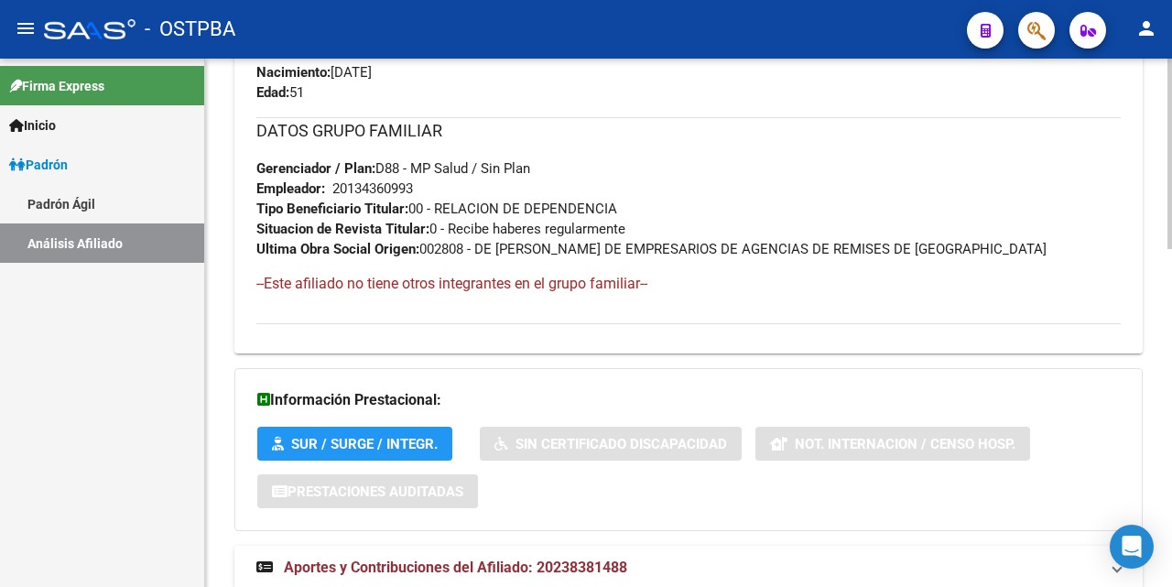
scroll to position [938, 0]
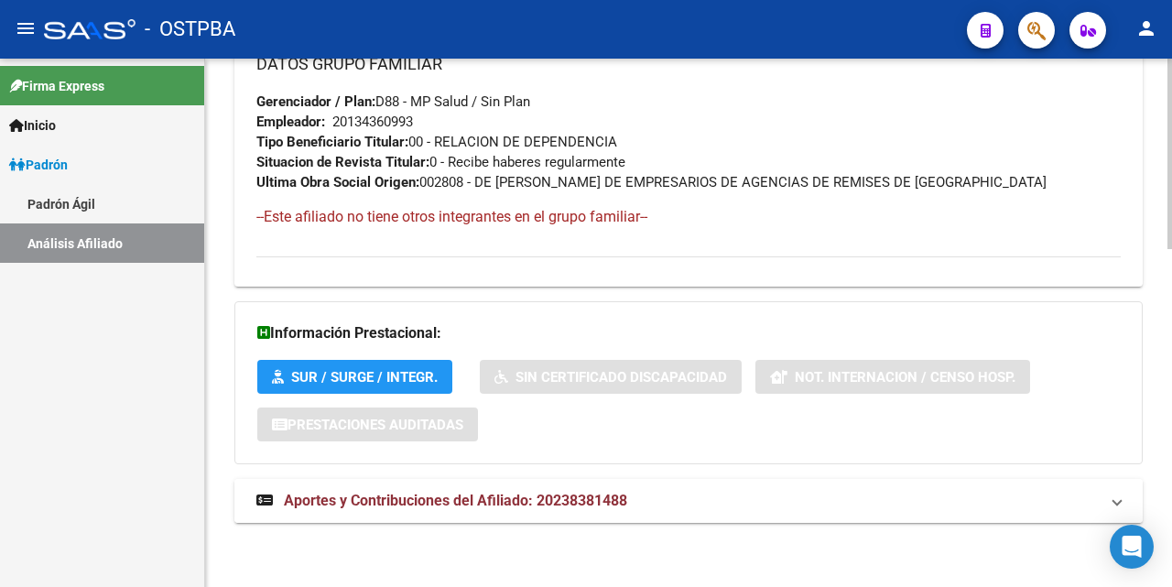
click at [554, 502] on span "Aportes y Contribuciones del Afiliado: 20238381488" at bounding box center [455, 500] width 343 height 17
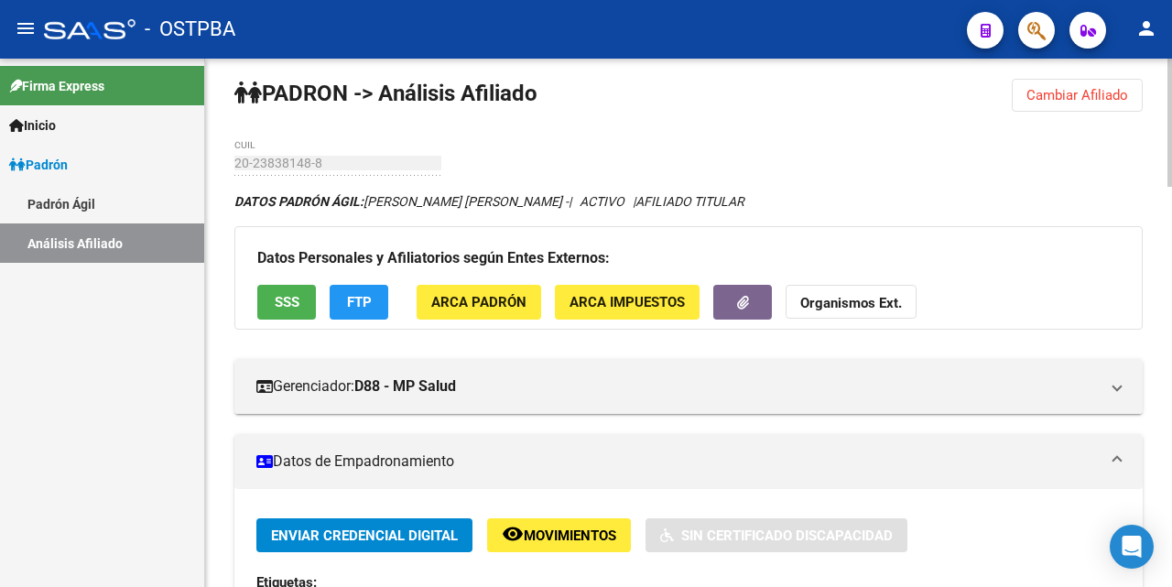
scroll to position [3, 0]
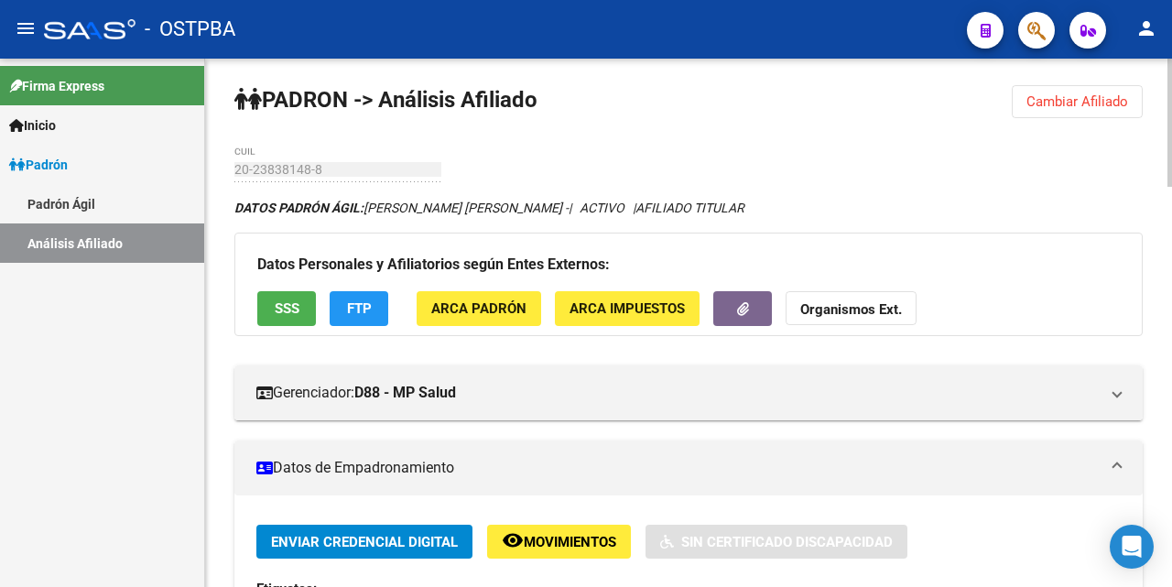
click at [286, 302] on span "SSS" at bounding box center [287, 309] width 25 height 16
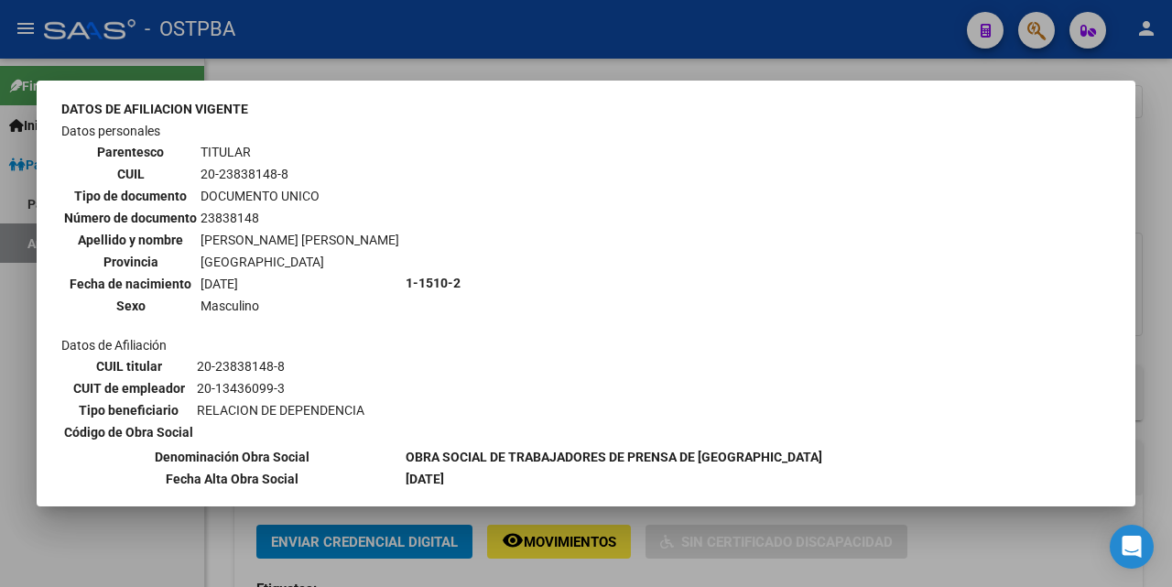
scroll to position [275, 0]
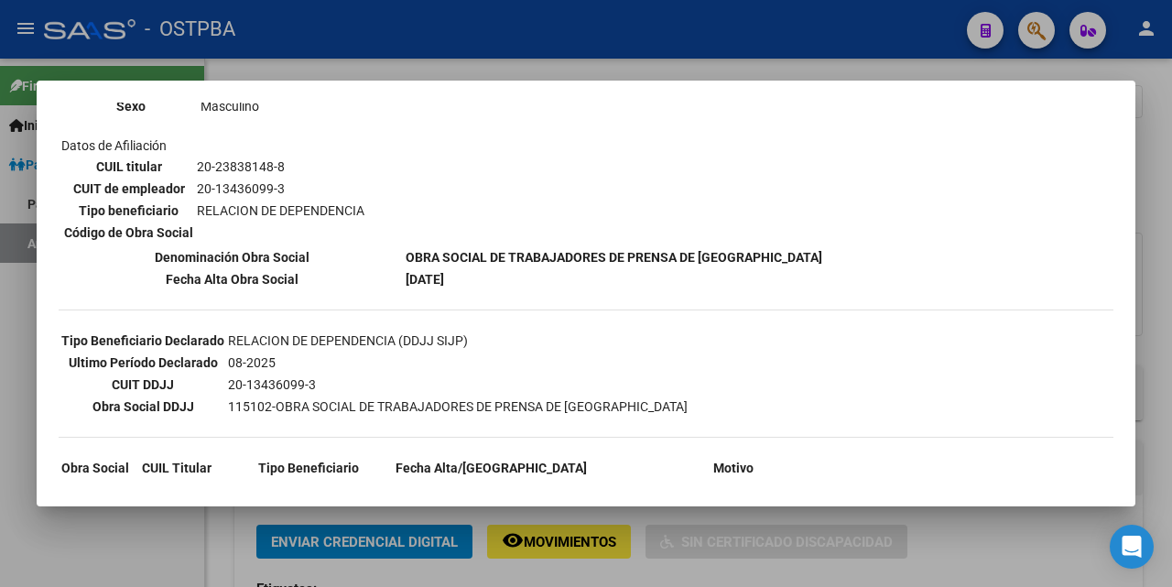
click at [611, 75] on div at bounding box center [586, 293] width 1172 height 587
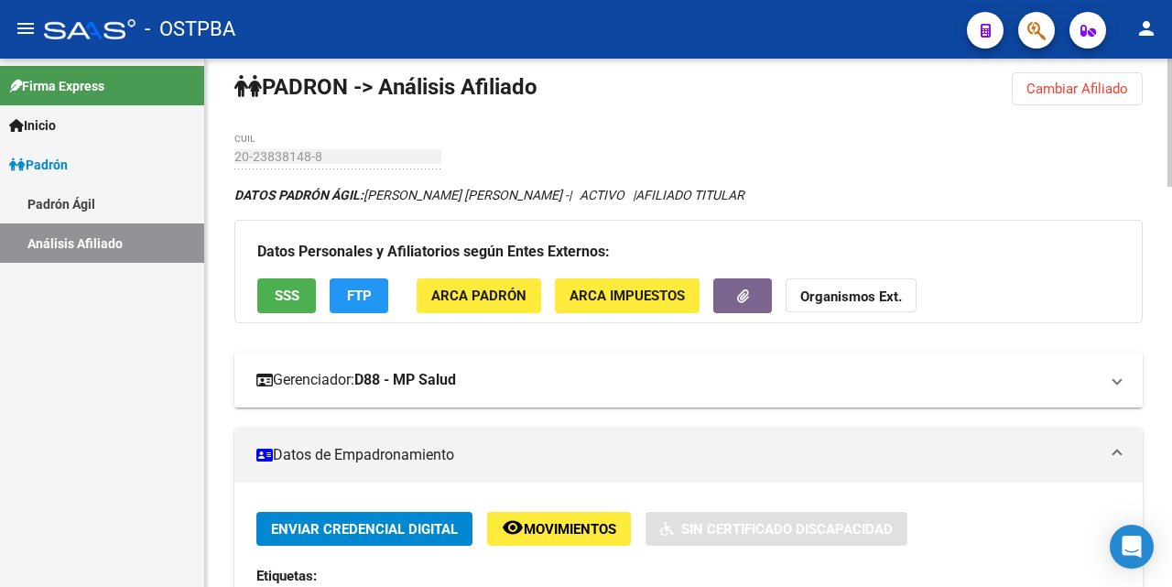
scroll to position [0, 0]
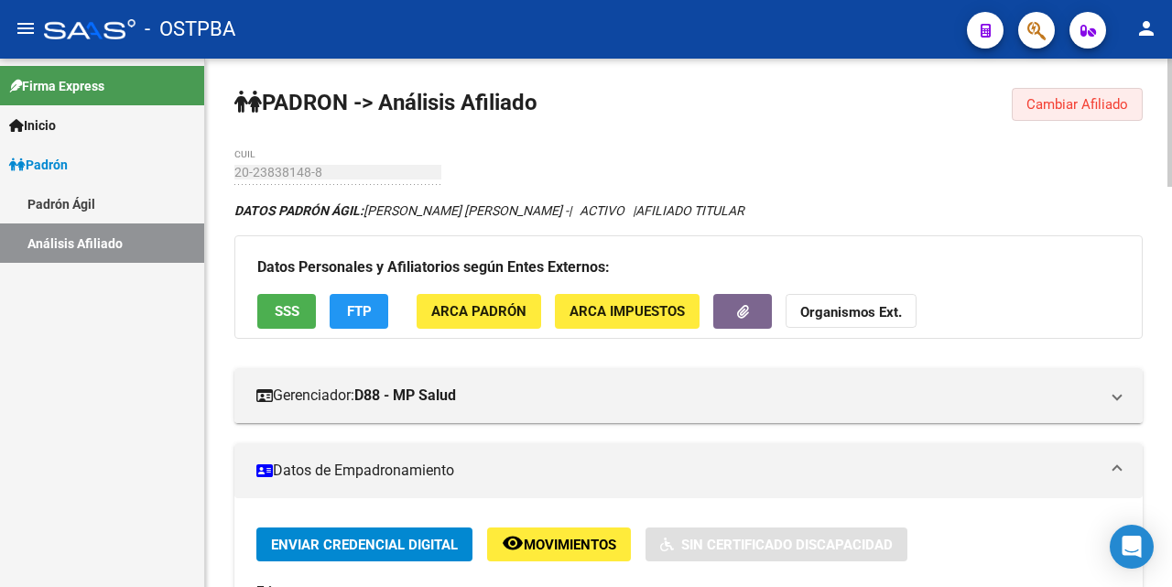
drag, startPoint x: 1063, startPoint y: 112, endPoint x: 1007, endPoint y: 124, distance: 57.3
click at [1061, 111] on span "Cambiar Afiliado" at bounding box center [1077, 104] width 102 height 16
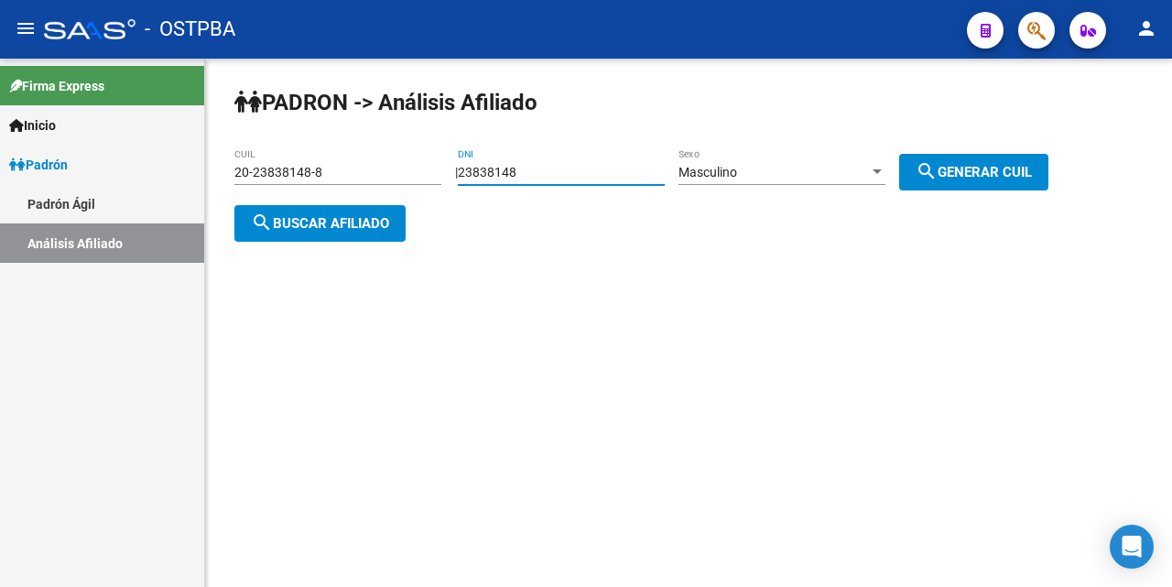
click at [604, 173] on input "23838148" at bounding box center [561, 173] width 207 height 16
type input "2"
click at [347, 175] on input "20-23838148-8" at bounding box center [337, 173] width 207 height 16
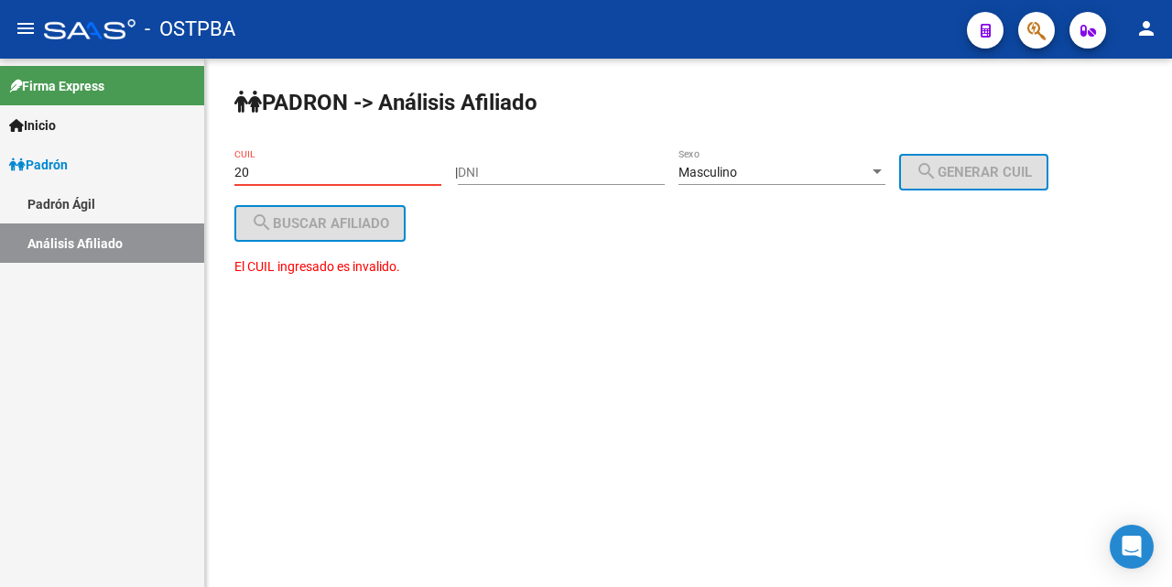
type input "2"
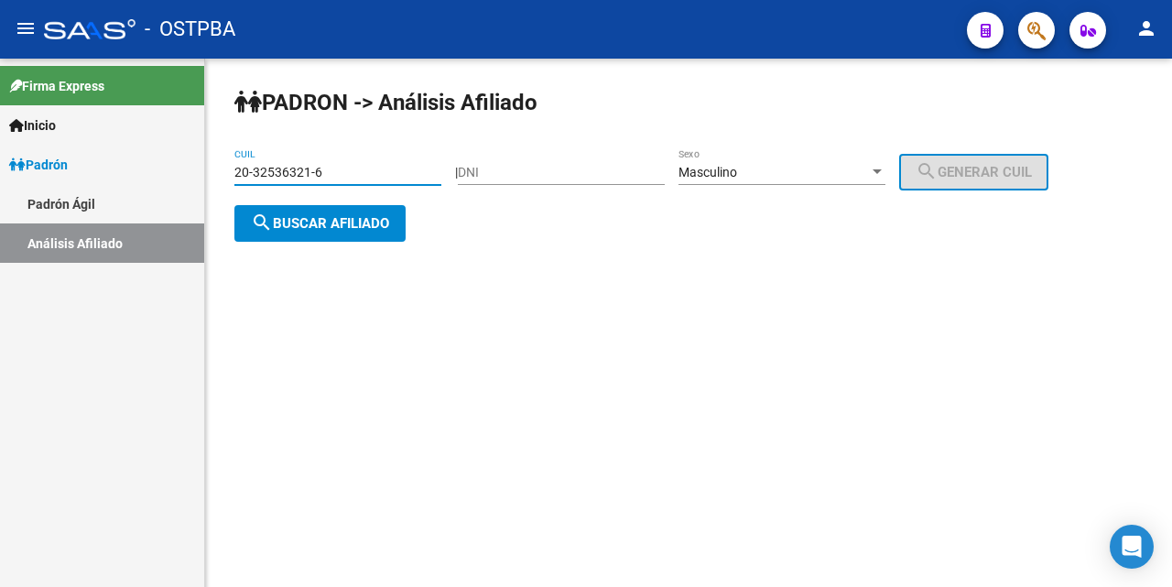
type input "20-32536321-6"
click at [301, 215] on span "search Buscar afiliado" at bounding box center [320, 223] width 138 height 16
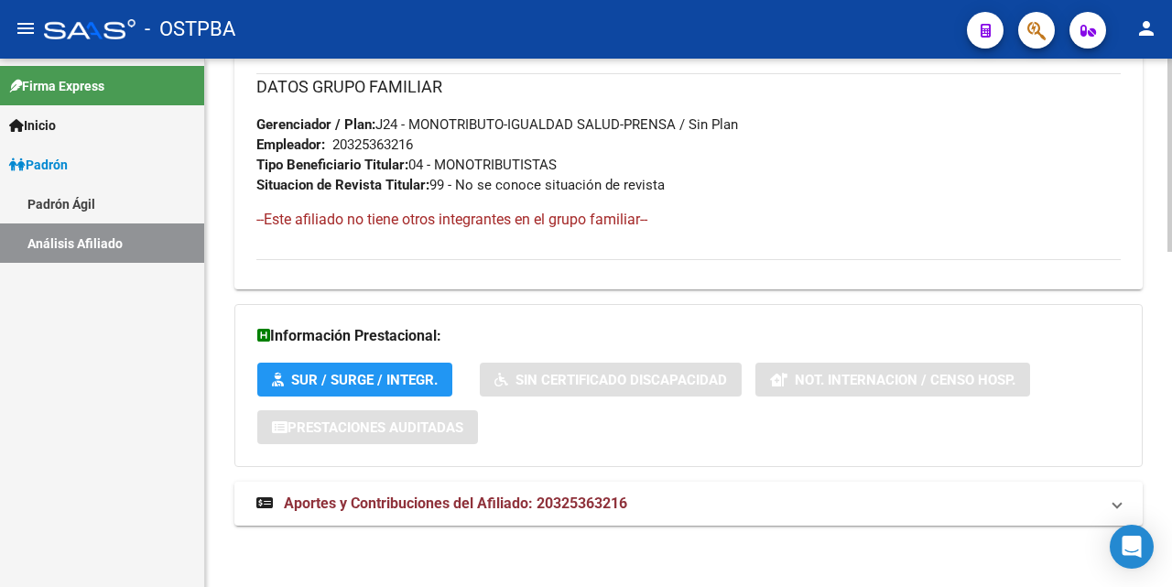
scroll to position [918, 0]
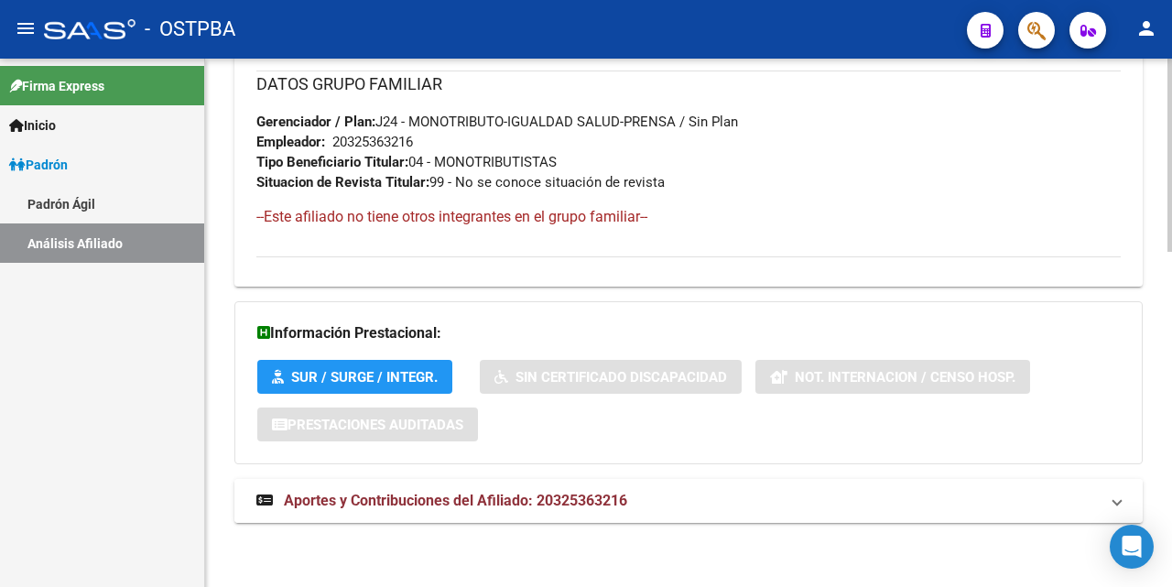
click at [512, 499] on span "Aportes y Contribuciones del Afiliado: 20325363216" at bounding box center [455, 500] width 343 height 17
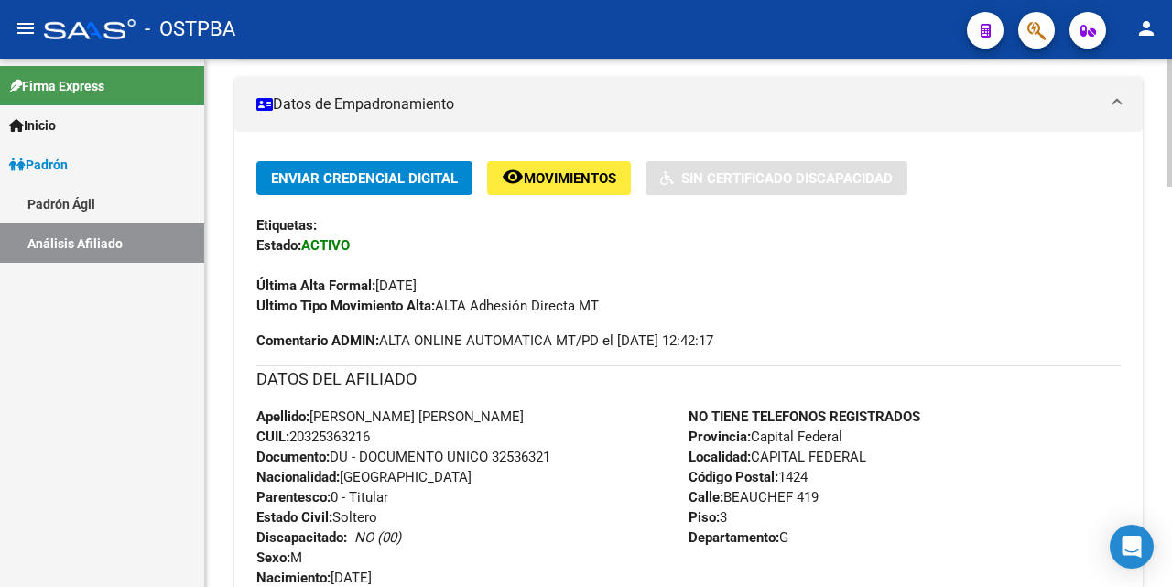
scroll to position [92, 0]
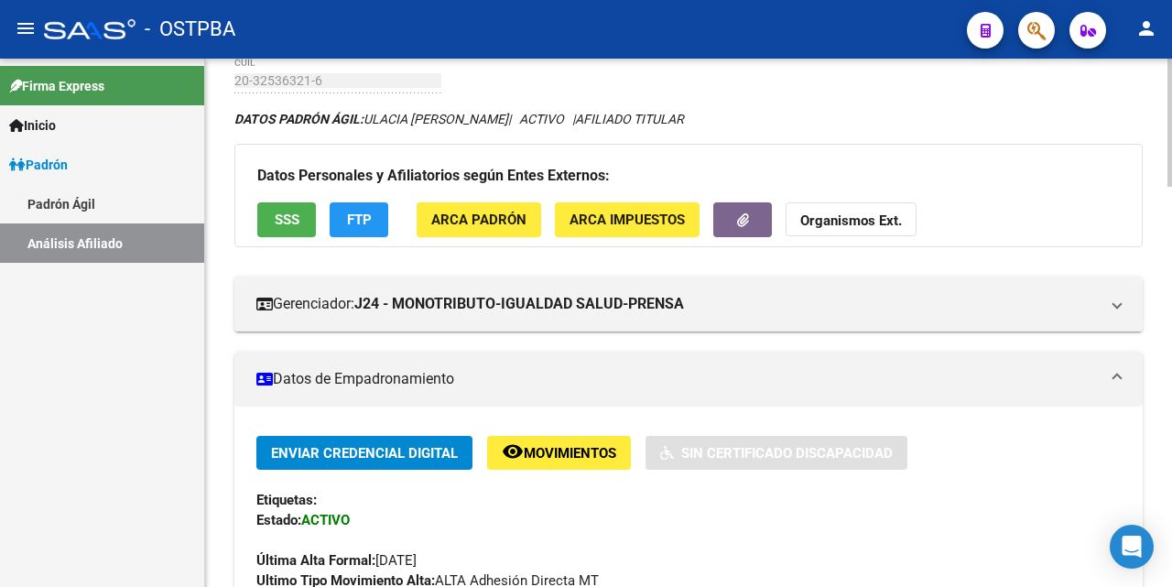
click at [293, 228] on button "SSS" at bounding box center [286, 219] width 59 height 34
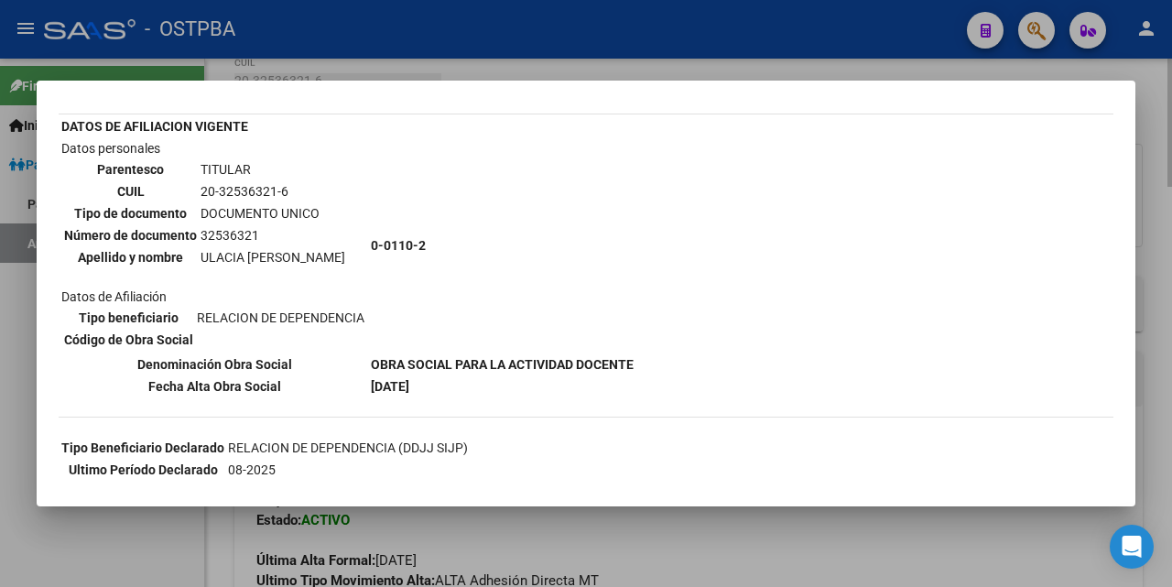
drag, startPoint x: 672, startPoint y: 64, endPoint x: 691, endPoint y: 92, distance: 34.3
click at [671, 64] on div at bounding box center [586, 293] width 1172 height 587
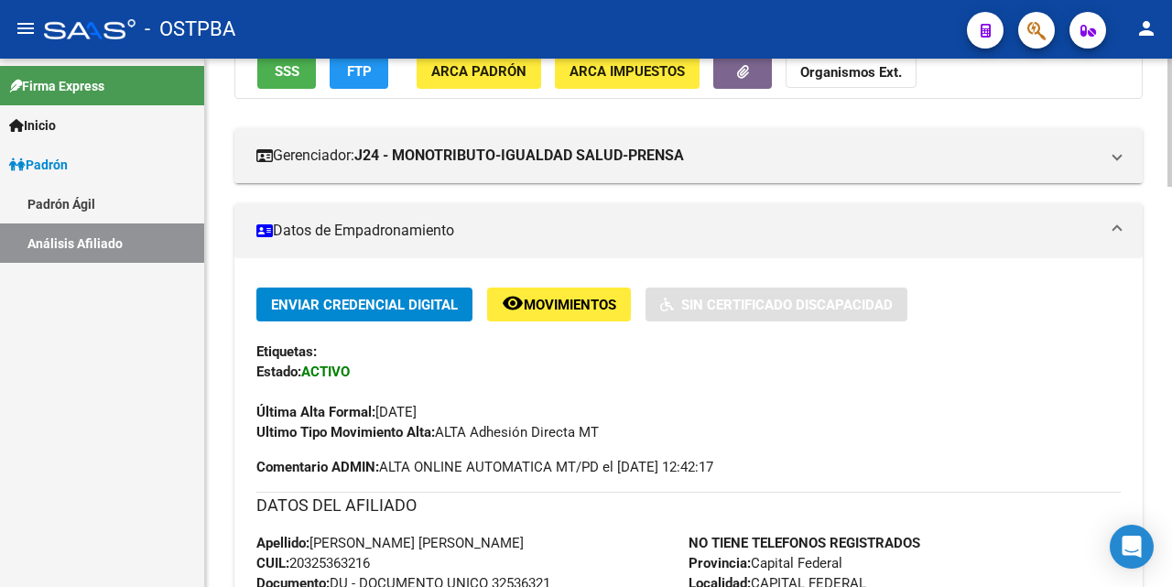
scroll to position [458, 0]
